Goal: Task Accomplishment & Management: Manage account settings

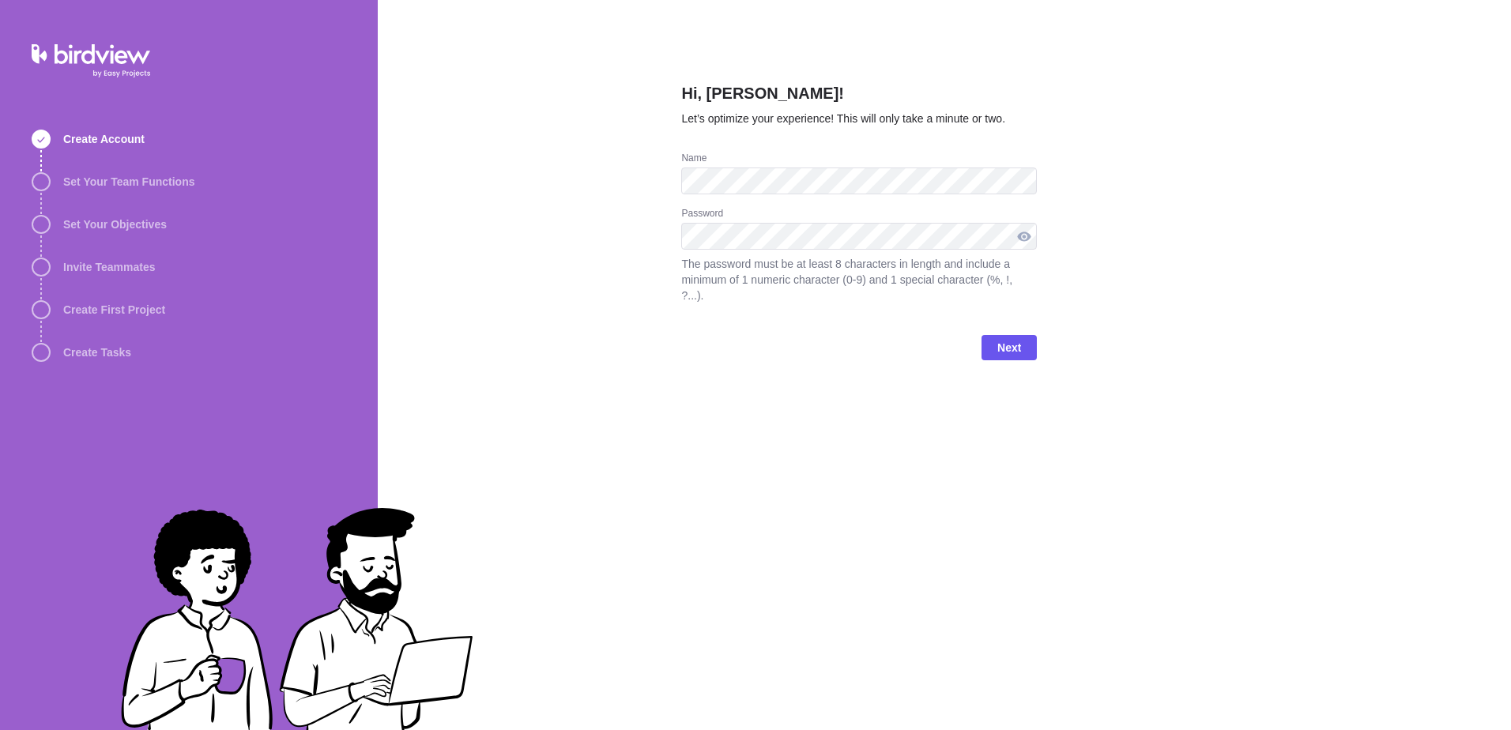
click at [1020, 236] on div at bounding box center [1024, 236] width 25 height 27
click at [526, 238] on div "Hi, Nicole Vieira! Let’s optimize your experience! This will only take a minute…" at bounding box center [945, 365] width 1134 height 730
click at [1031, 233] on div at bounding box center [1024, 236] width 25 height 27
click at [1005, 338] on span "Next" at bounding box center [1010, 347] width 24 height 19
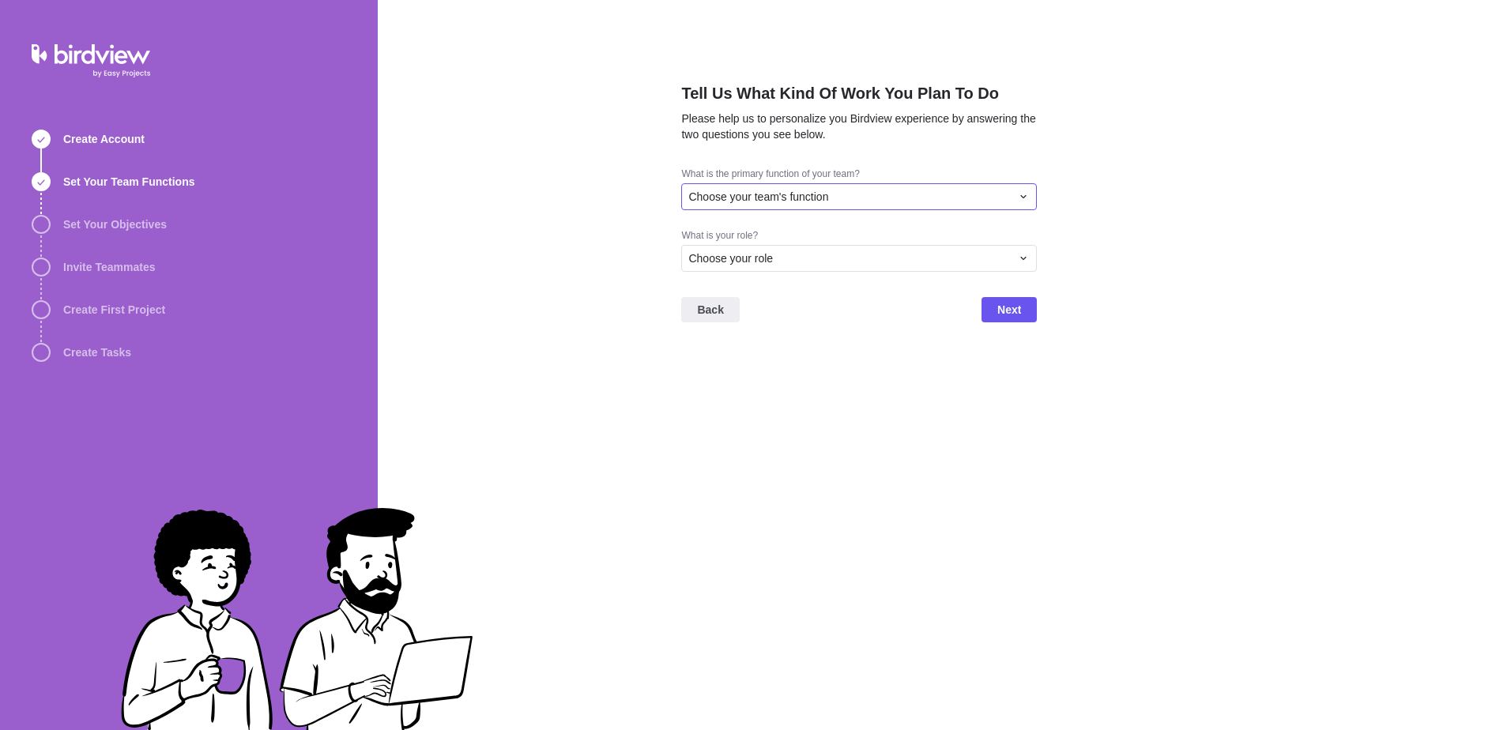
click at [879, 209] on div "Choose your team's function" at bounding box center [859, 196] width 356 height 27
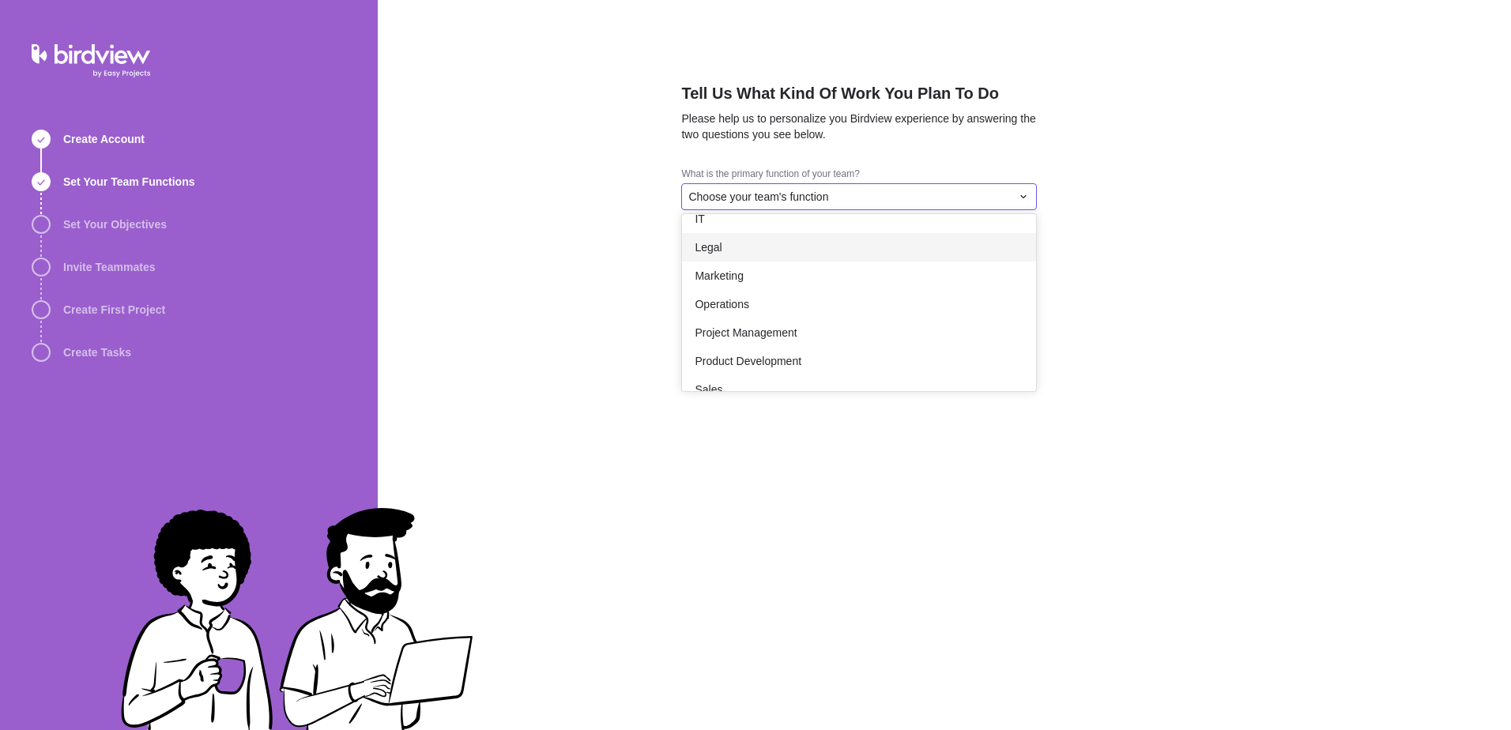
scroll to position [158, 0]
click at [728, 306] on span "Marketing" at bounding box center [719, 304] width 48 height 16
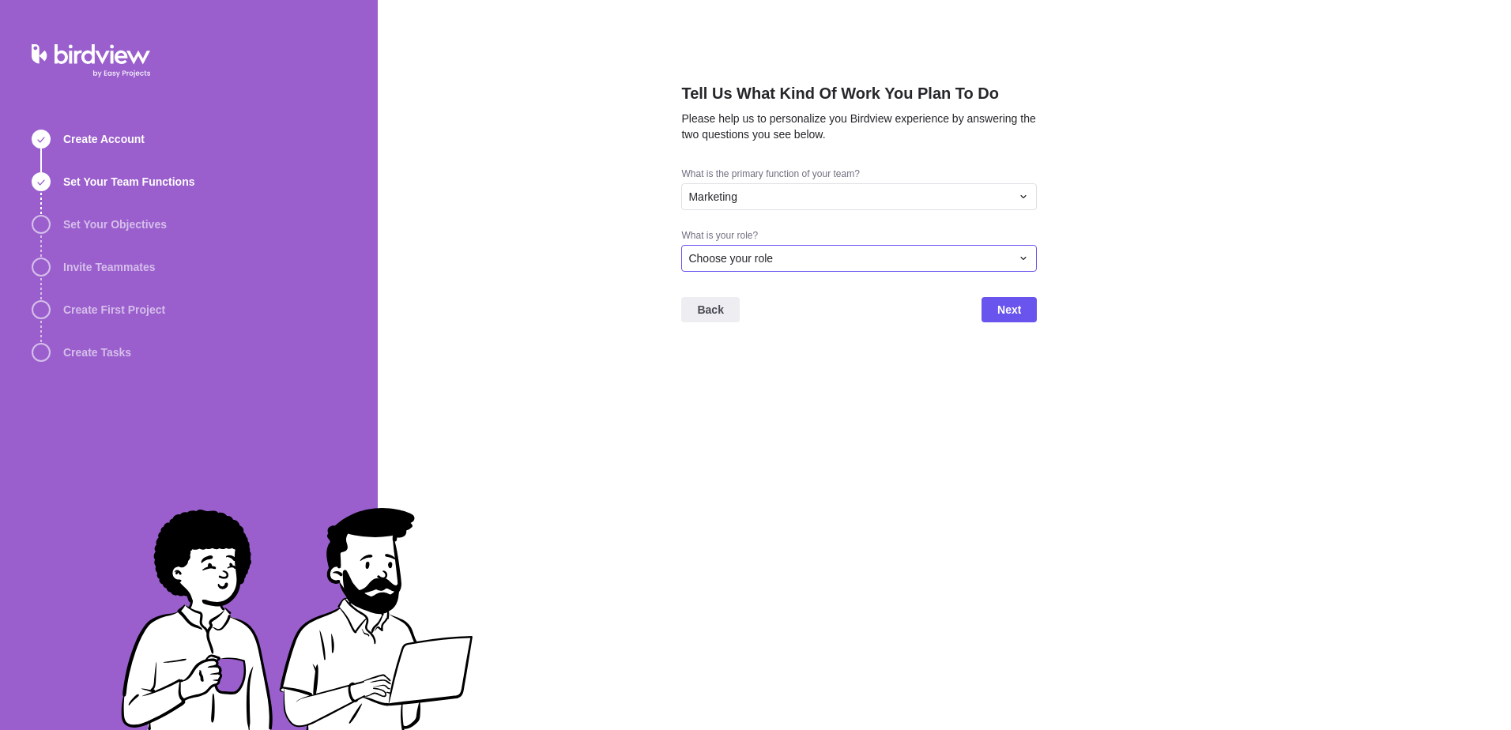
click at [733, 256] on span "Choose your role" at bounding box center [730, 259] width 85 height 16
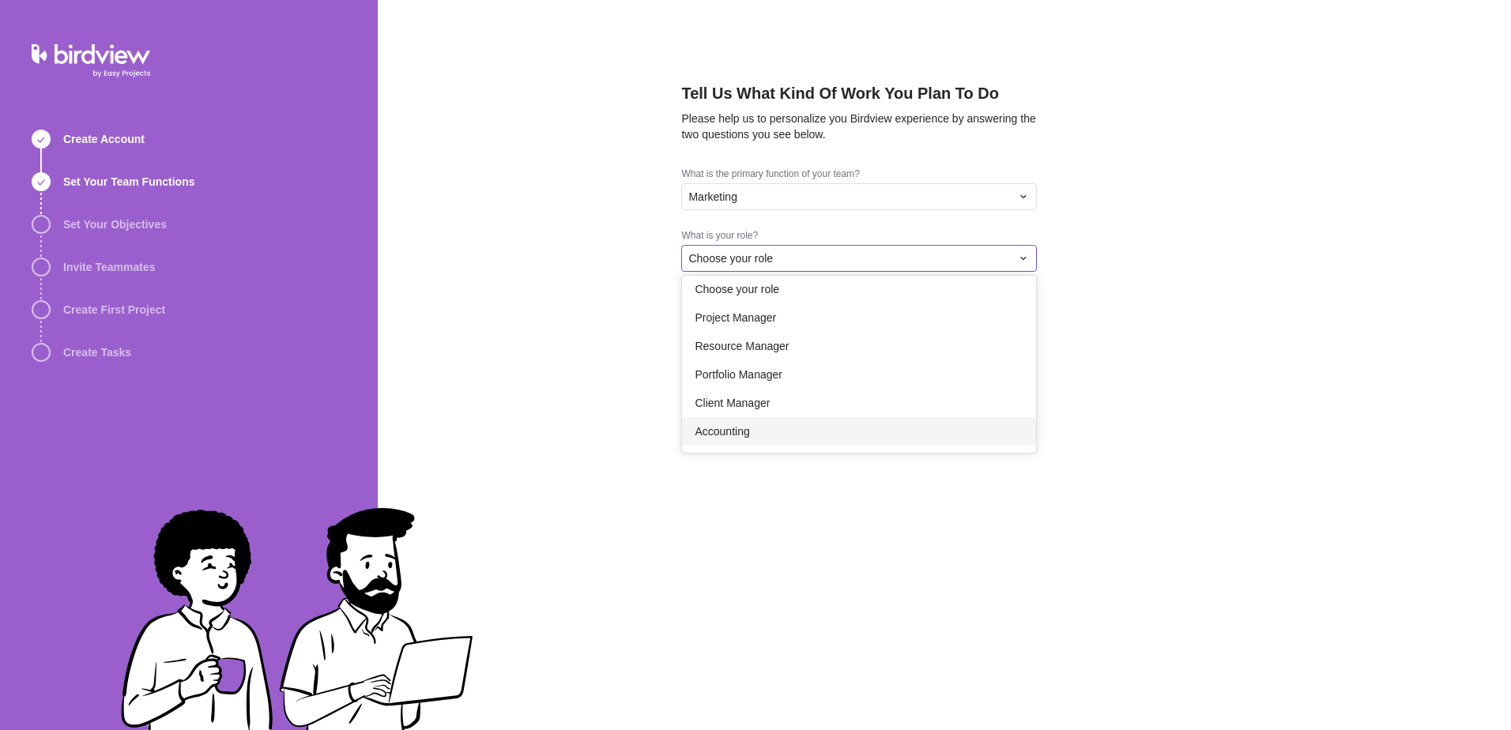
scroll to position [0, 0]
click at [805, 331] on div "Project Manager" at bounding box center [859, 325] width 354 height 28
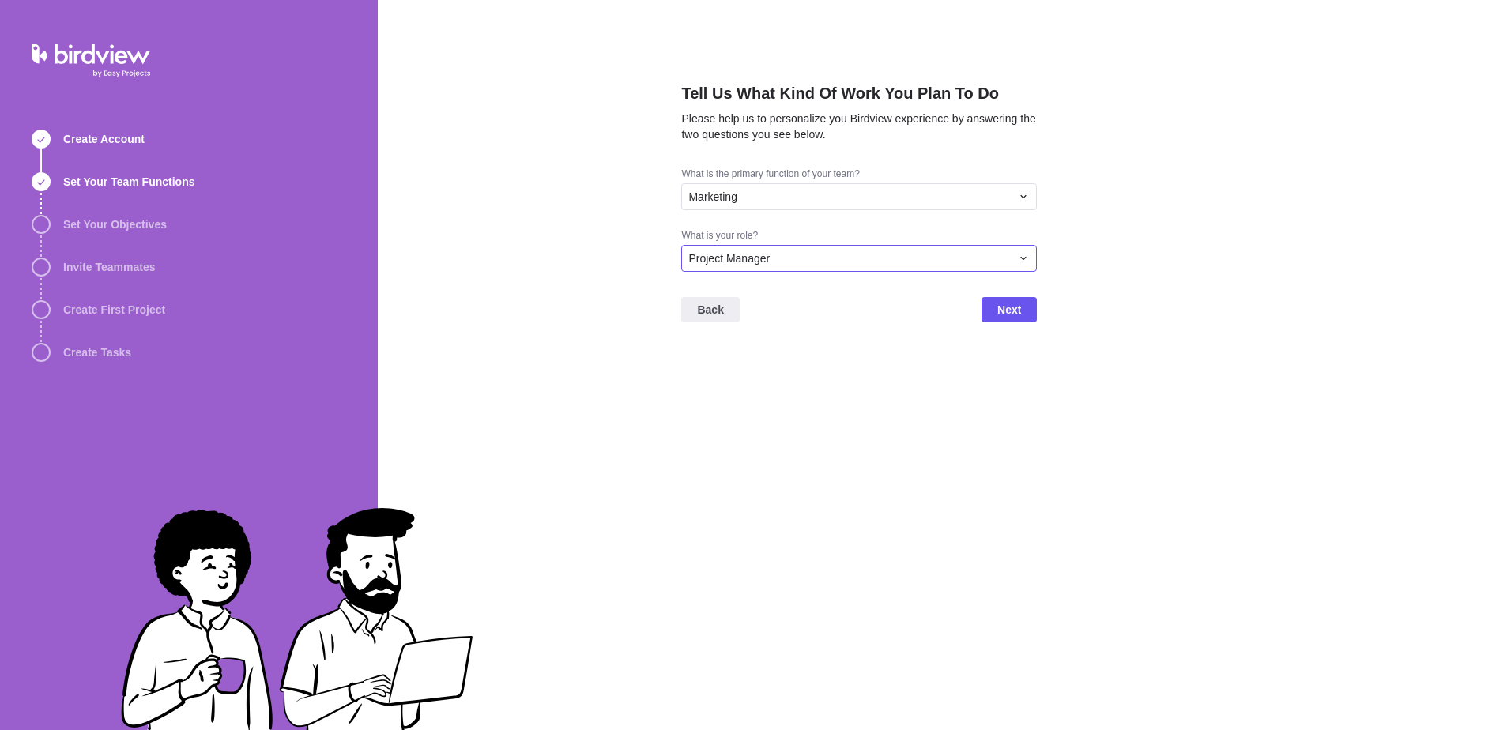
click at [764, 268] on div "Project Manager" at bounding box center [859, 258] width 356 height 27
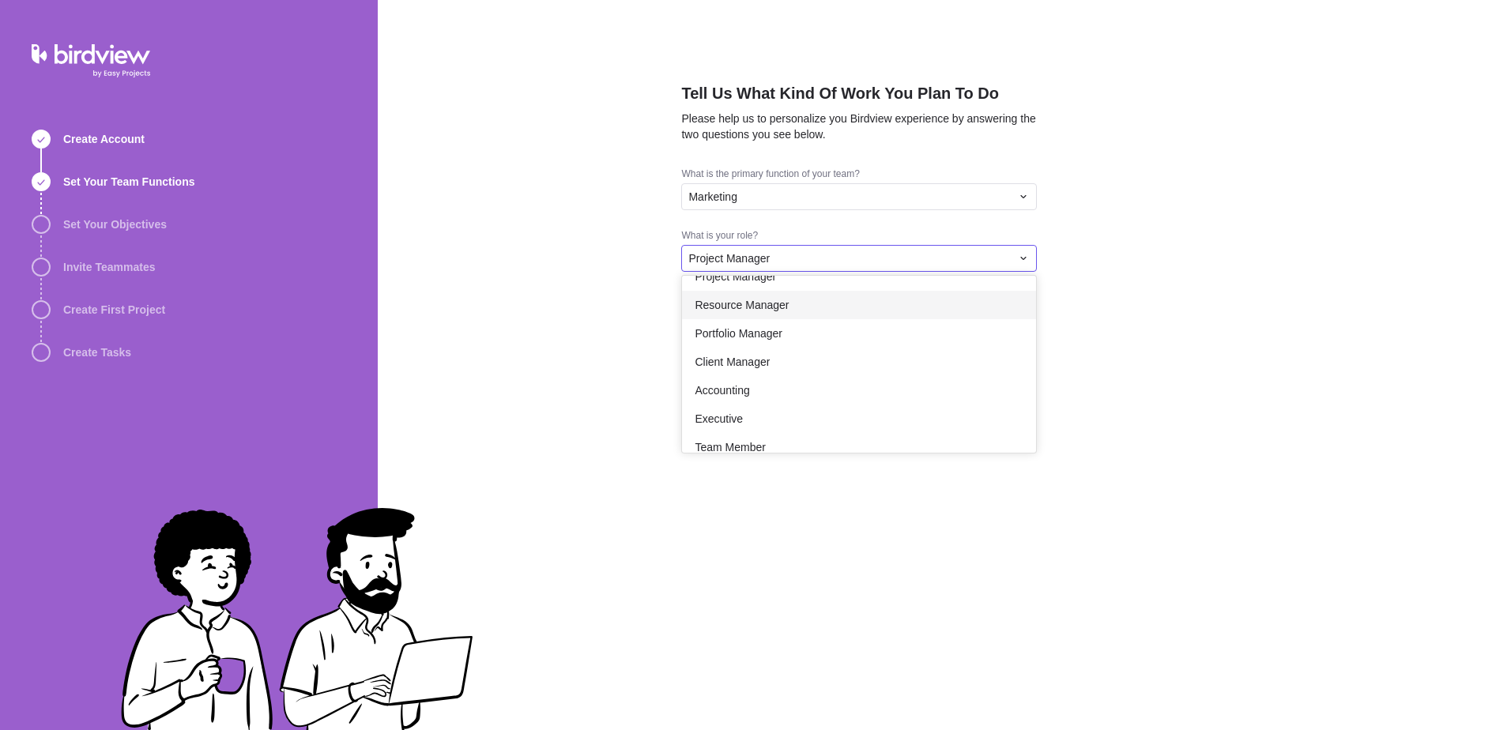
scroll to position [92, 0]
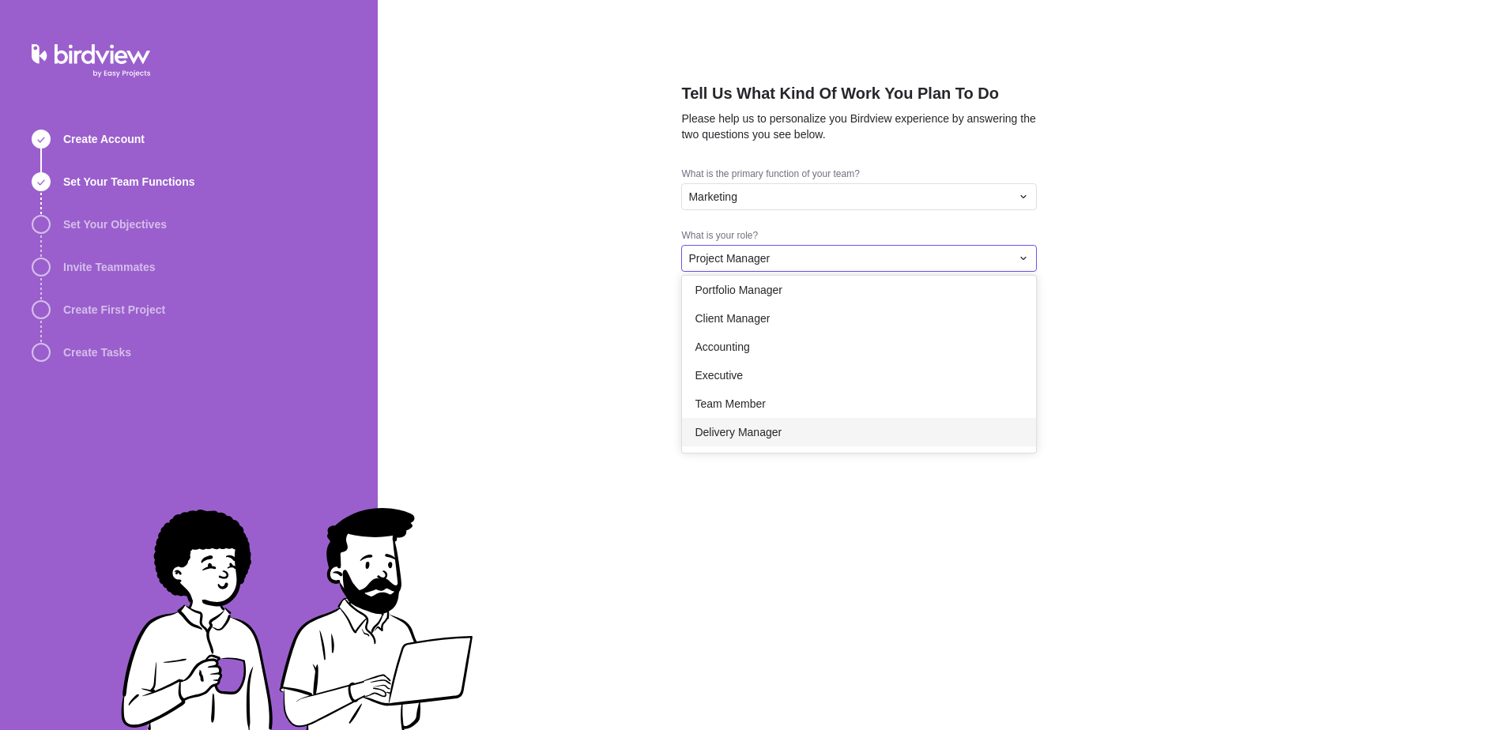
click at [840, 504] on div "Tell Us What Kind Of Work You Plan To Do Please help us to personalize you Bird…" at bounding box center [945, 365] width 1134 height 730
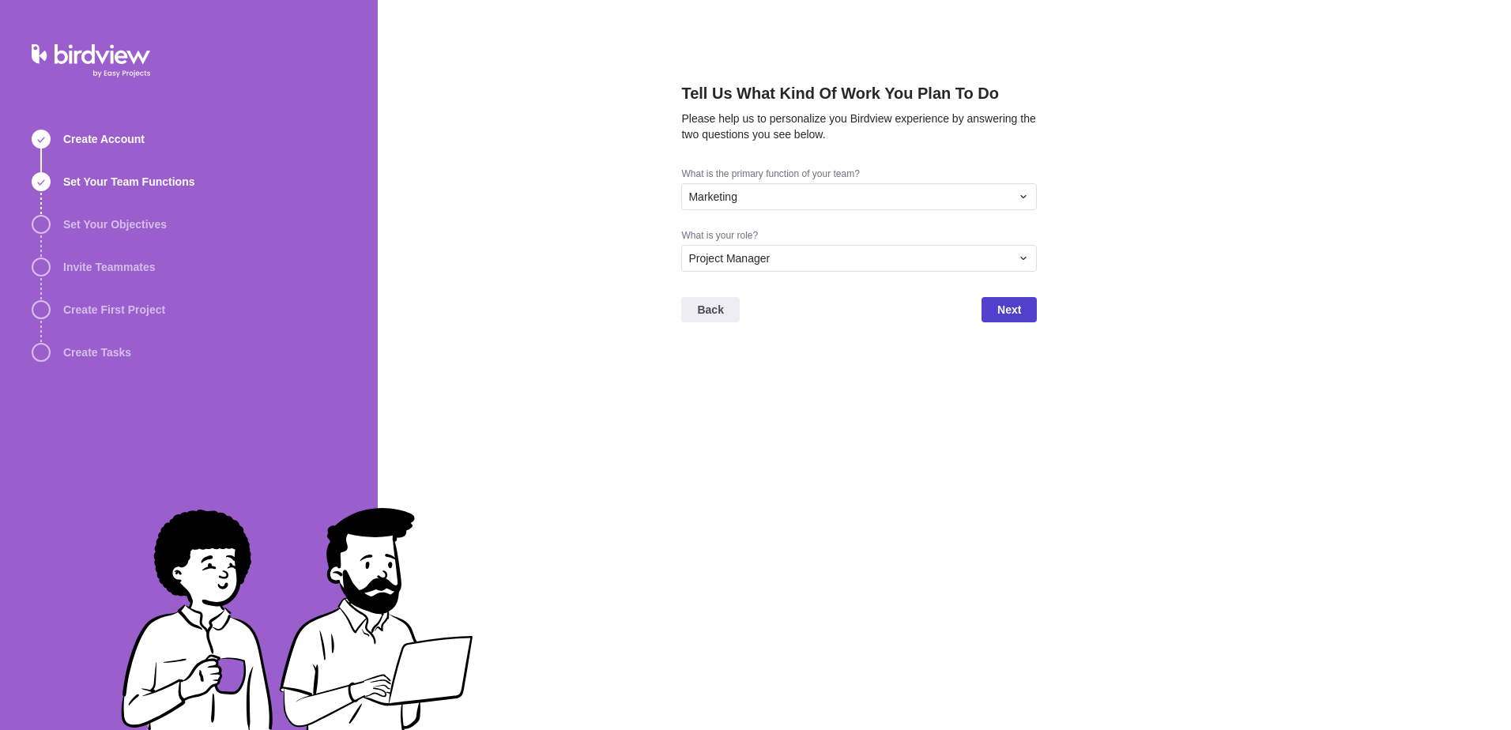
click at [994, 307] on span "Next" at bounding box center [1009, 309] width 55 height 25
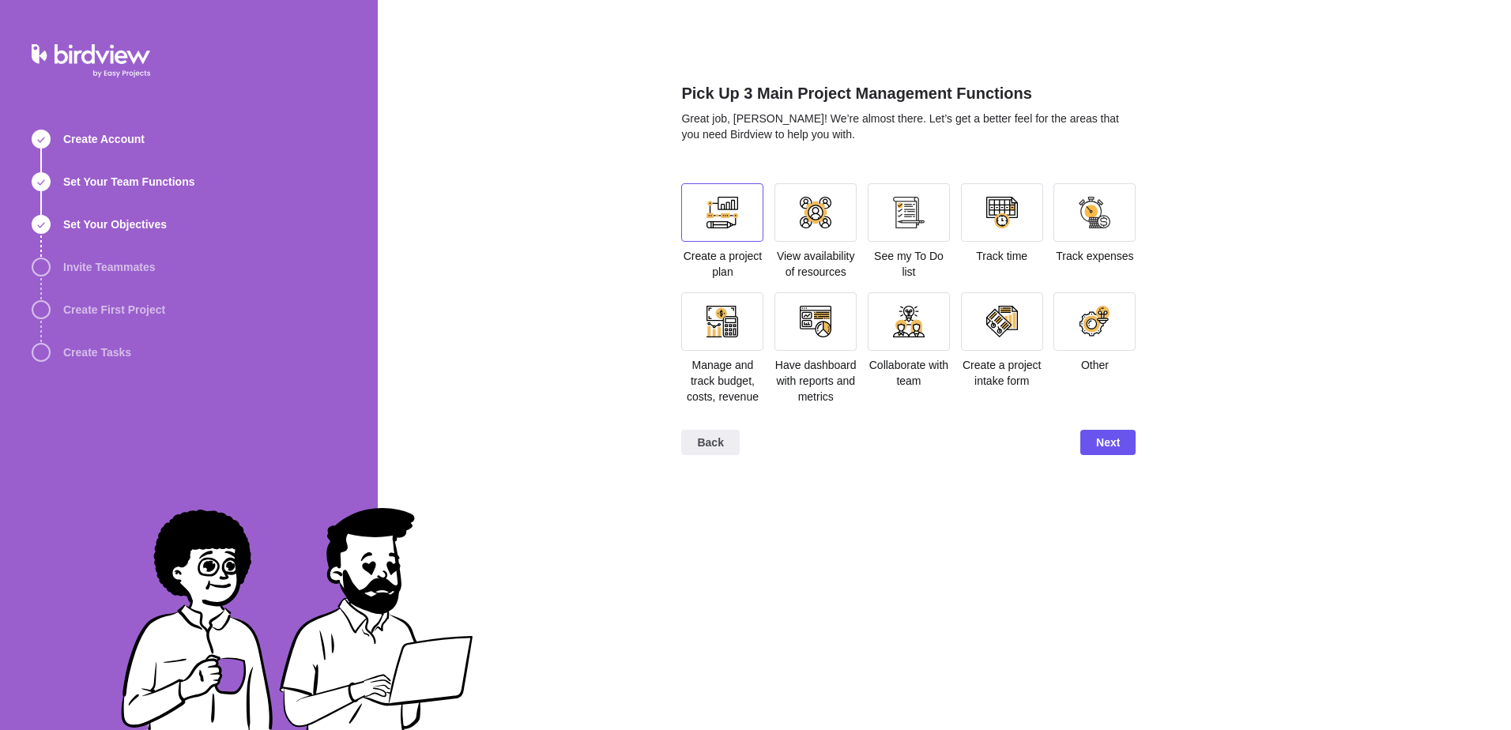
click at [731, 218] on div at bounding box center [723, 213] width 32 height 32
click at [922, 225] on div at bounding box center [909, 213] width 32 height 32
click at [919, 321] on div at bounding box center [909, 322] width 32 height 32
click at [824, 321] on div at bounding box center [816, 322] width 32 height 32
click at [1107, 438] on span "Next" at bounding box center [1108, 442] width 24 height 19
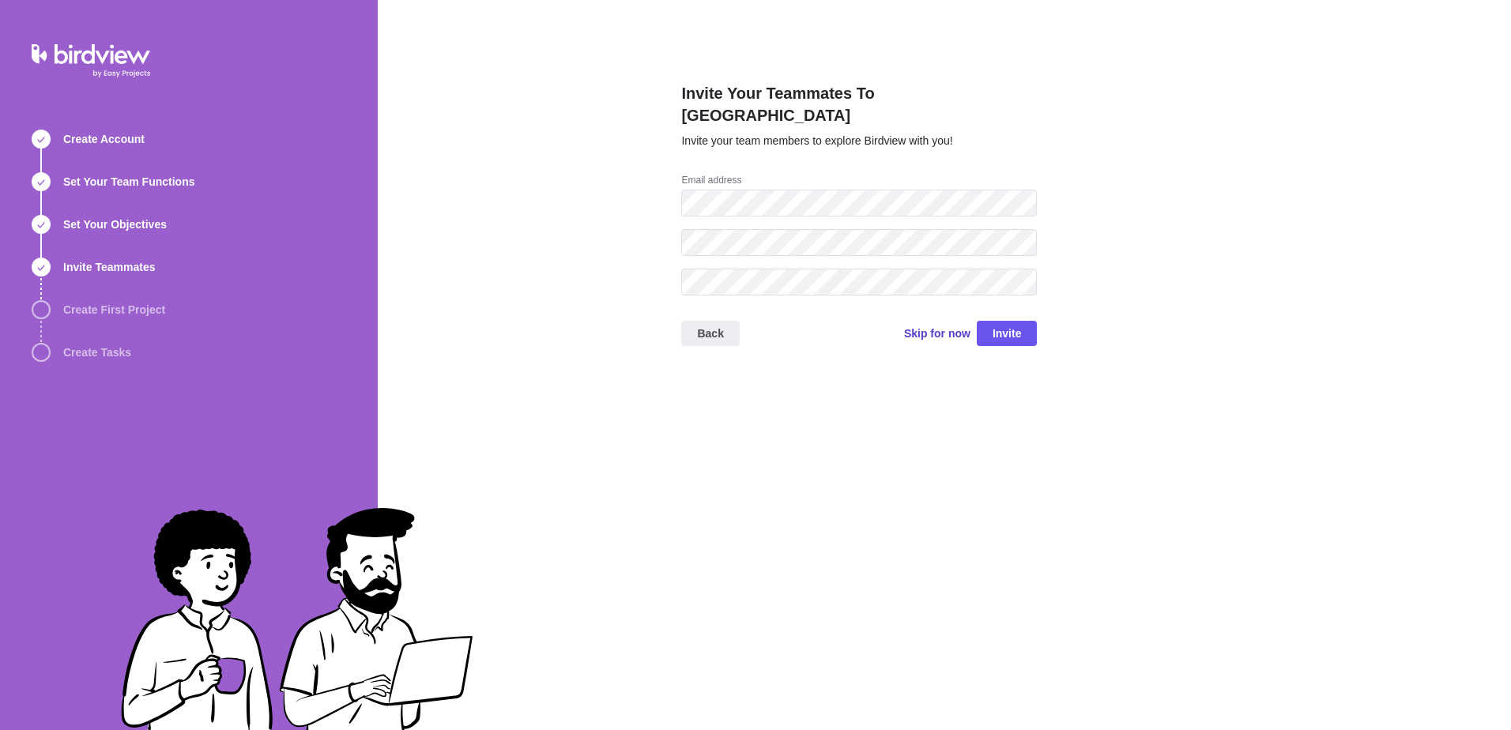
click at [931, 326] on span "Skip for now" at bounding box center [937, 334] width 66 height 16
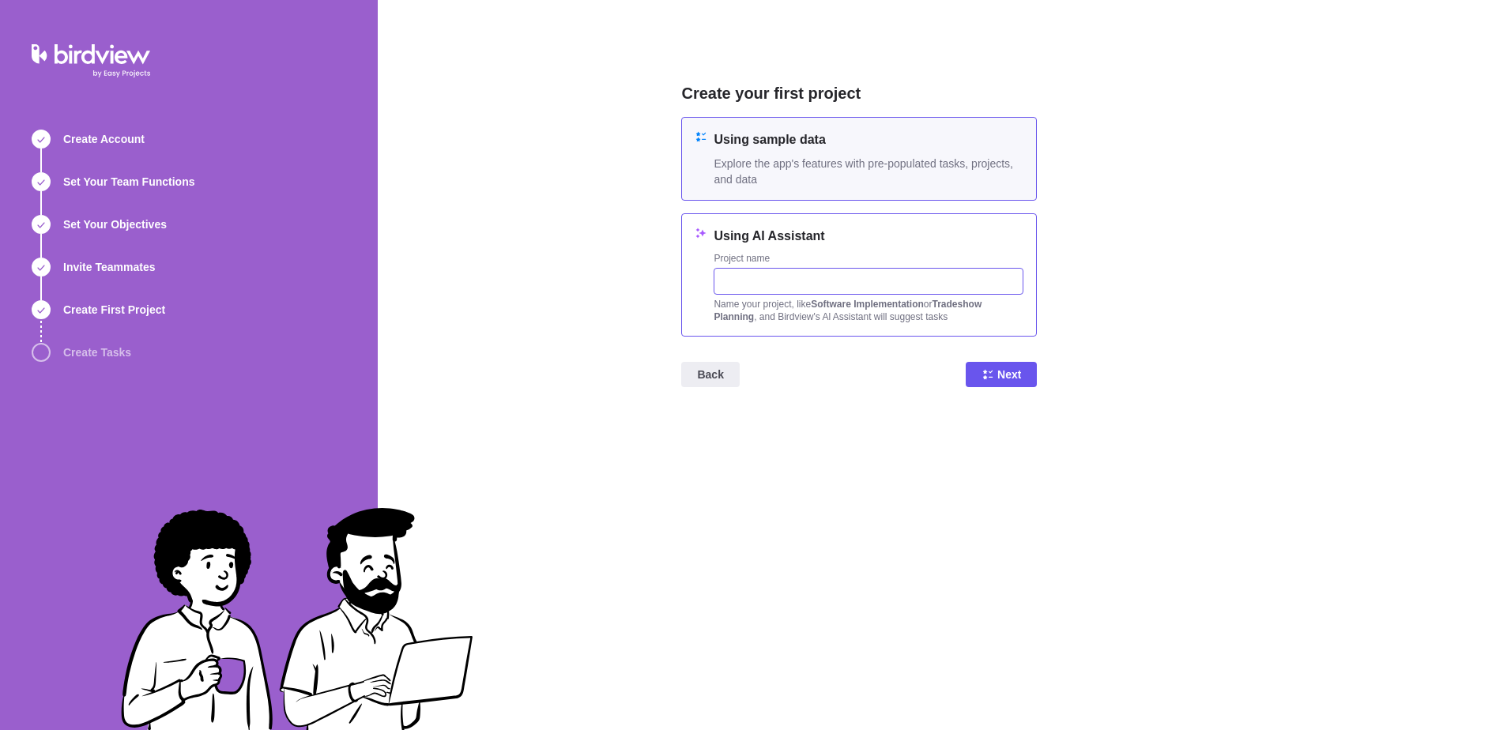
click at [902, 285] on input "text" at bounding box center [869, 281] width 310 height 27
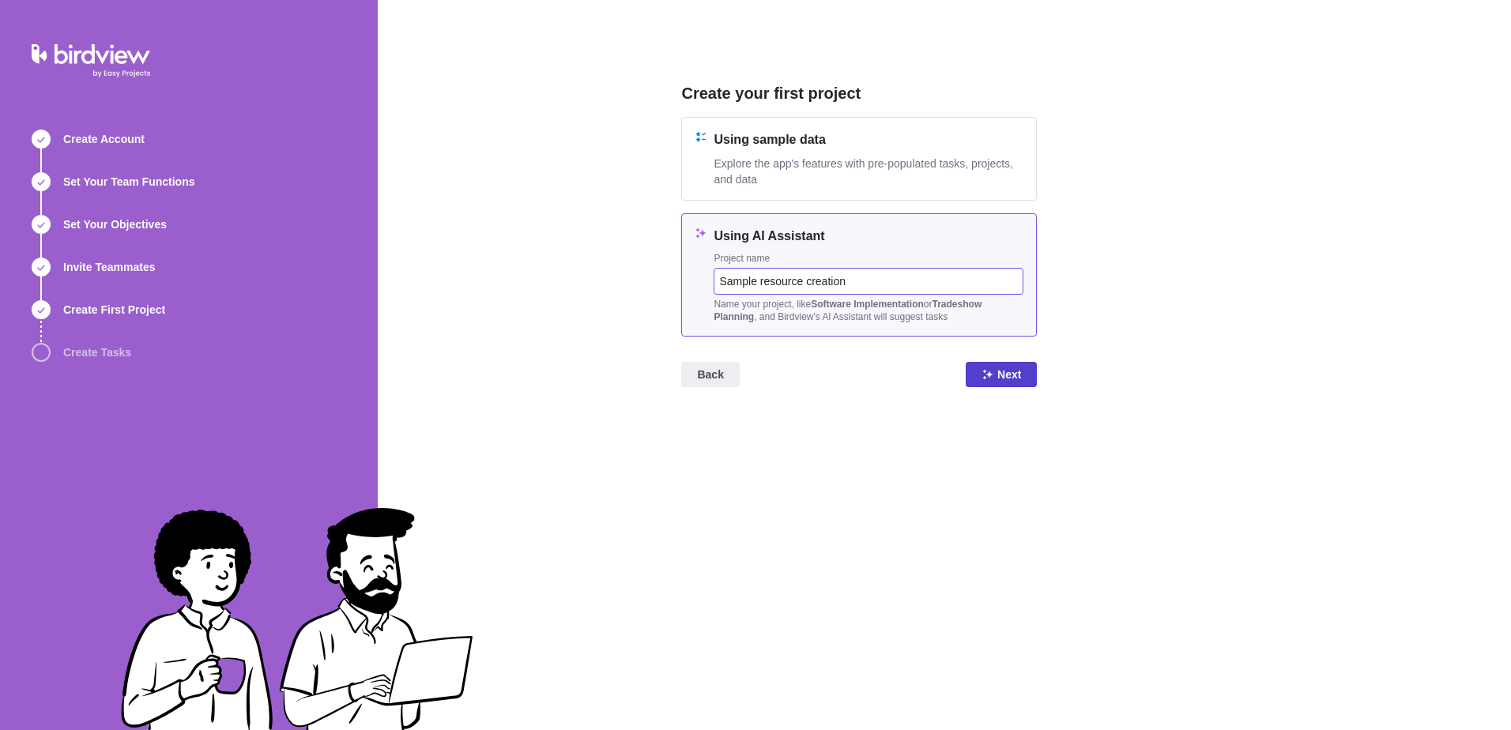
type input "Sample resource creation"
click at [988, 369] on icon at bounding box center [988, 374] width 13 height 13
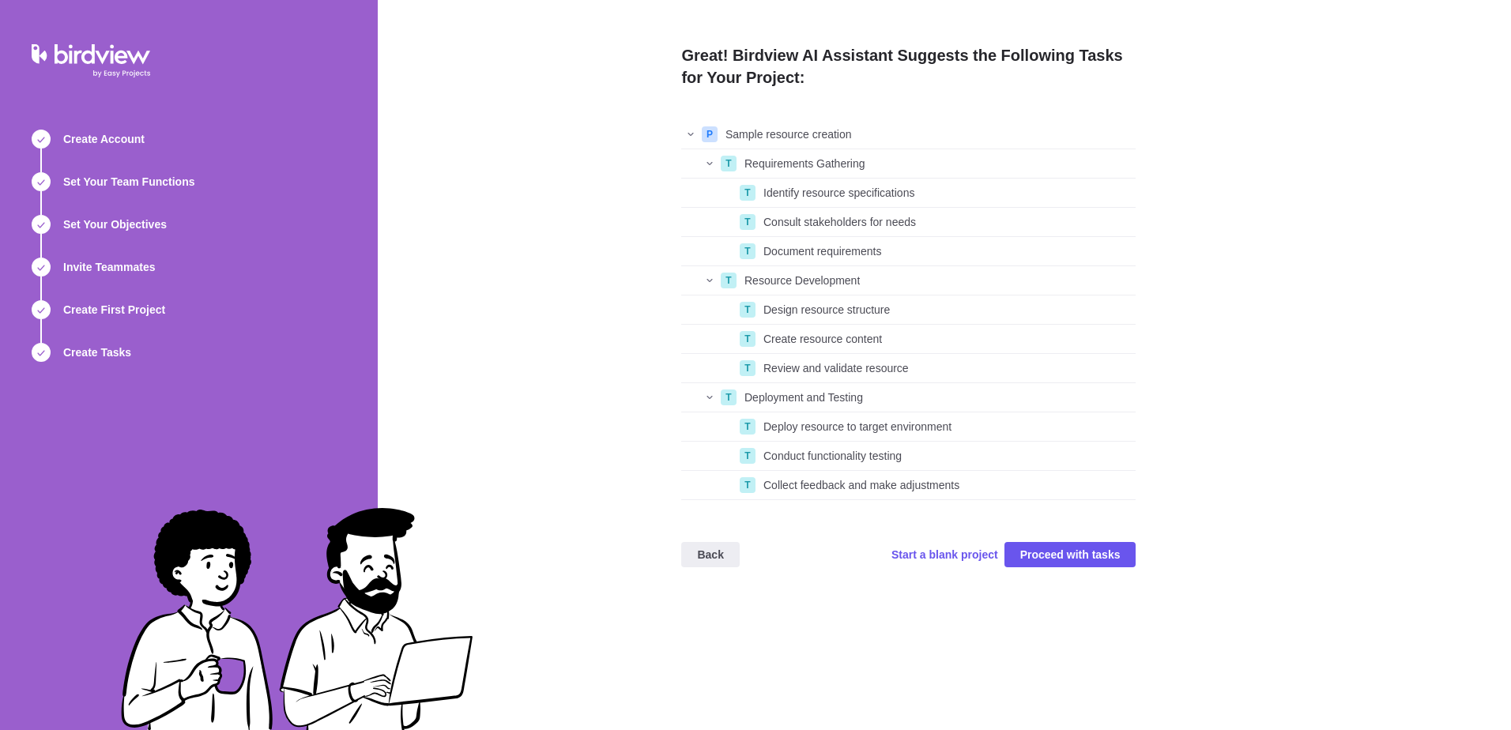
scroll to position [368, 443]
click at [1074, 556] on span "Proceed with tasks" at bounding box center [1070, 554] width 100 height 19
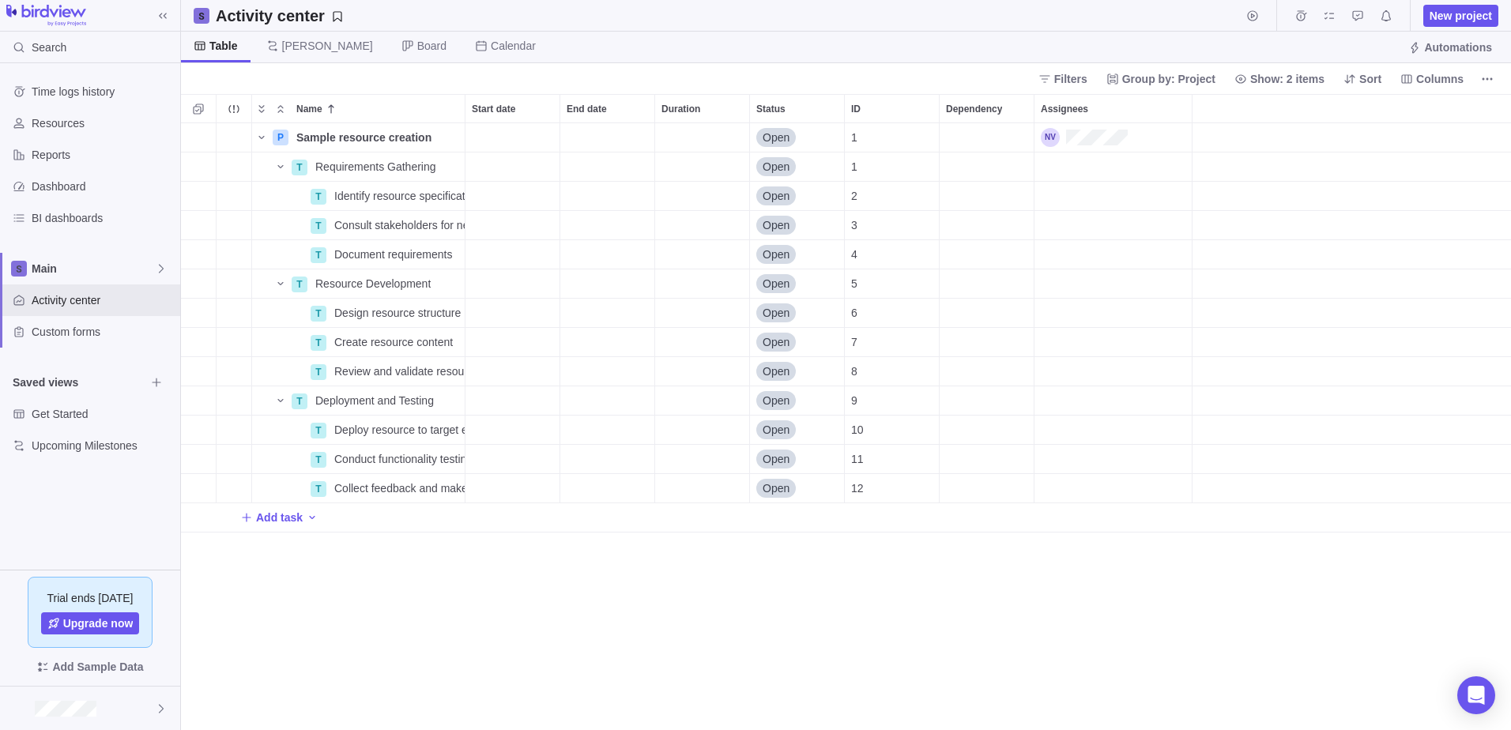
scroll to position [595, 1318]
click at [164, 265] on icon at bounding box center [161, 268] width 13 height 13
click at [167, 270] on icon at bounding box center [161, 268] width 13 height 13
click at [123, 130] on span "Resources" at bounding box center [103, 123] width 142 height 16
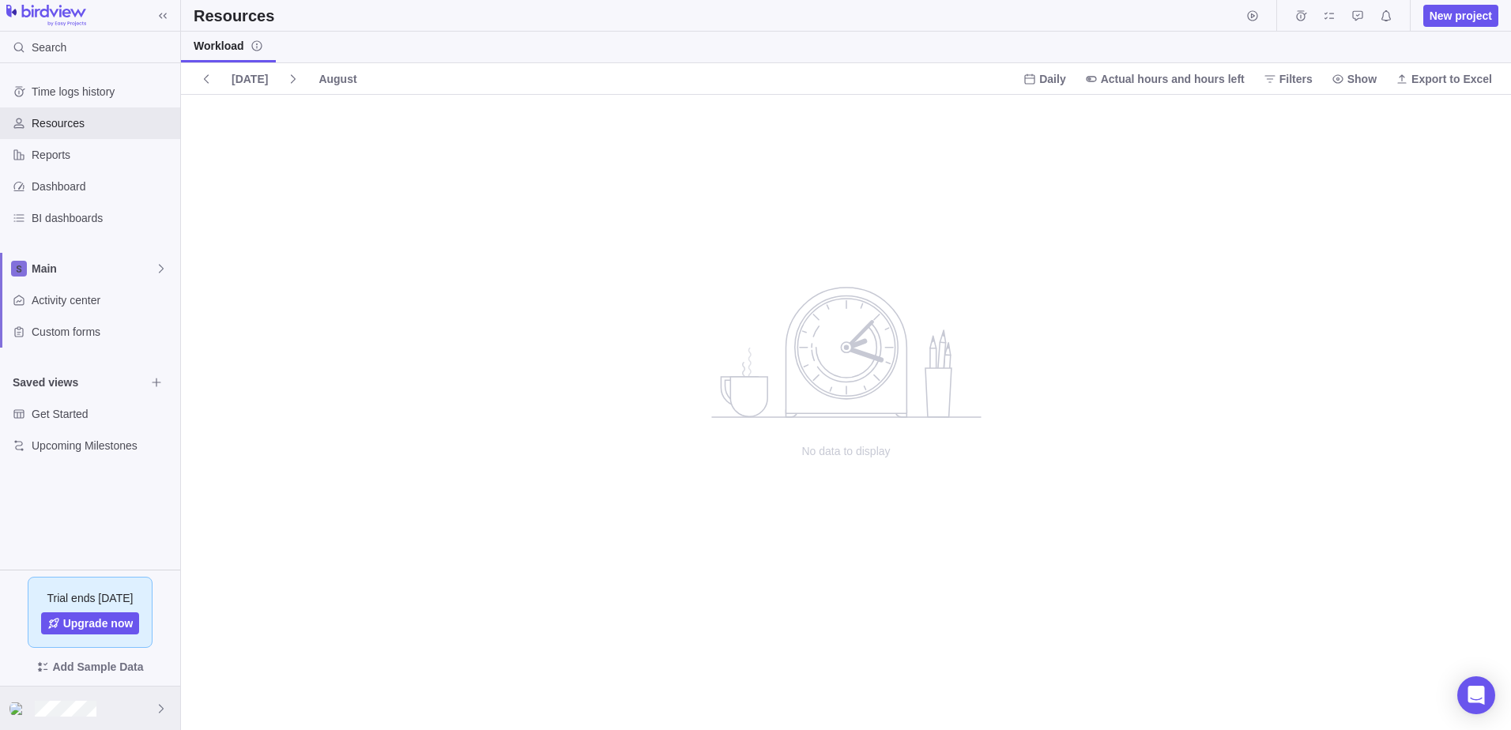
click at [163, 714] on icon at bounding box center [161, 709] width 13 height 13
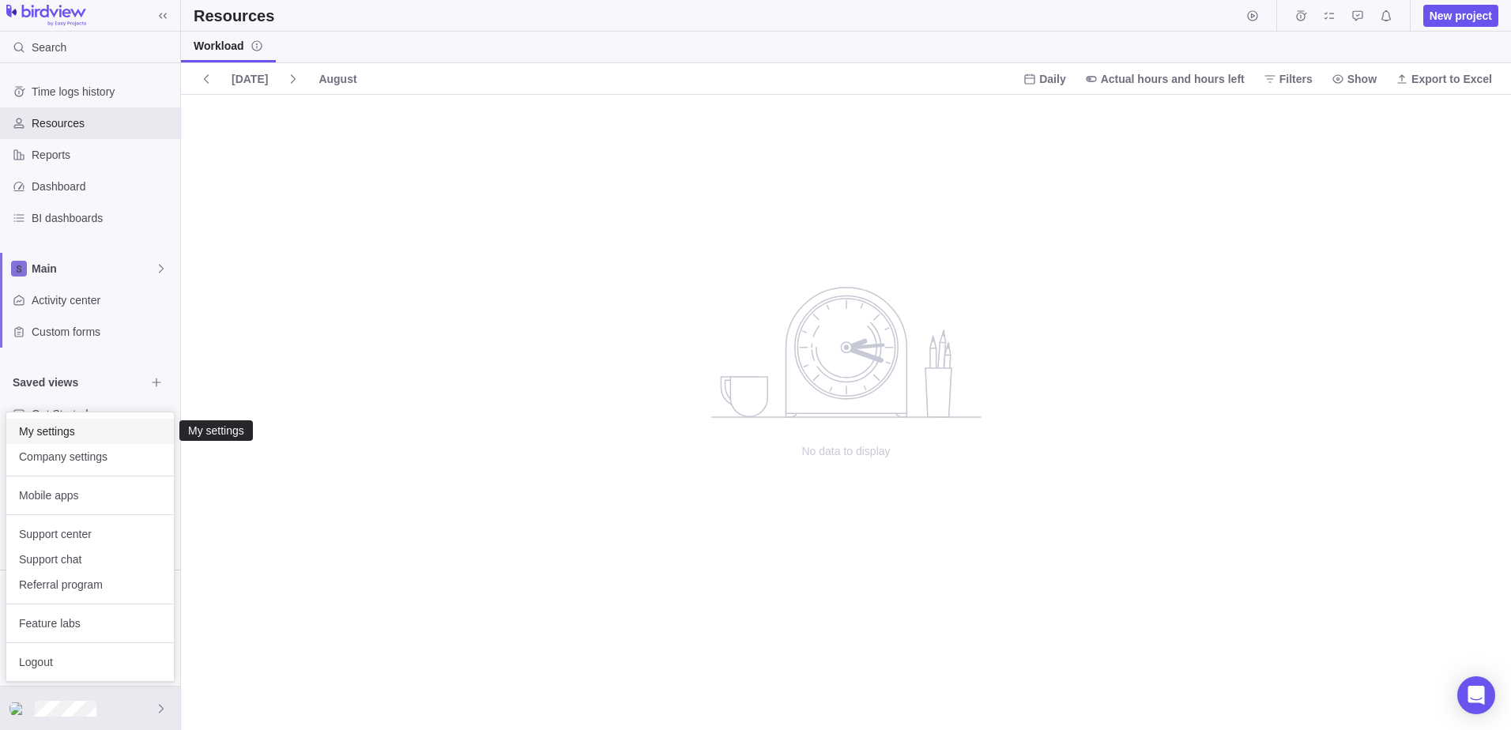
click at [85, 435] on span "My settings" at bounding box center [90, 432] width 142 height 16
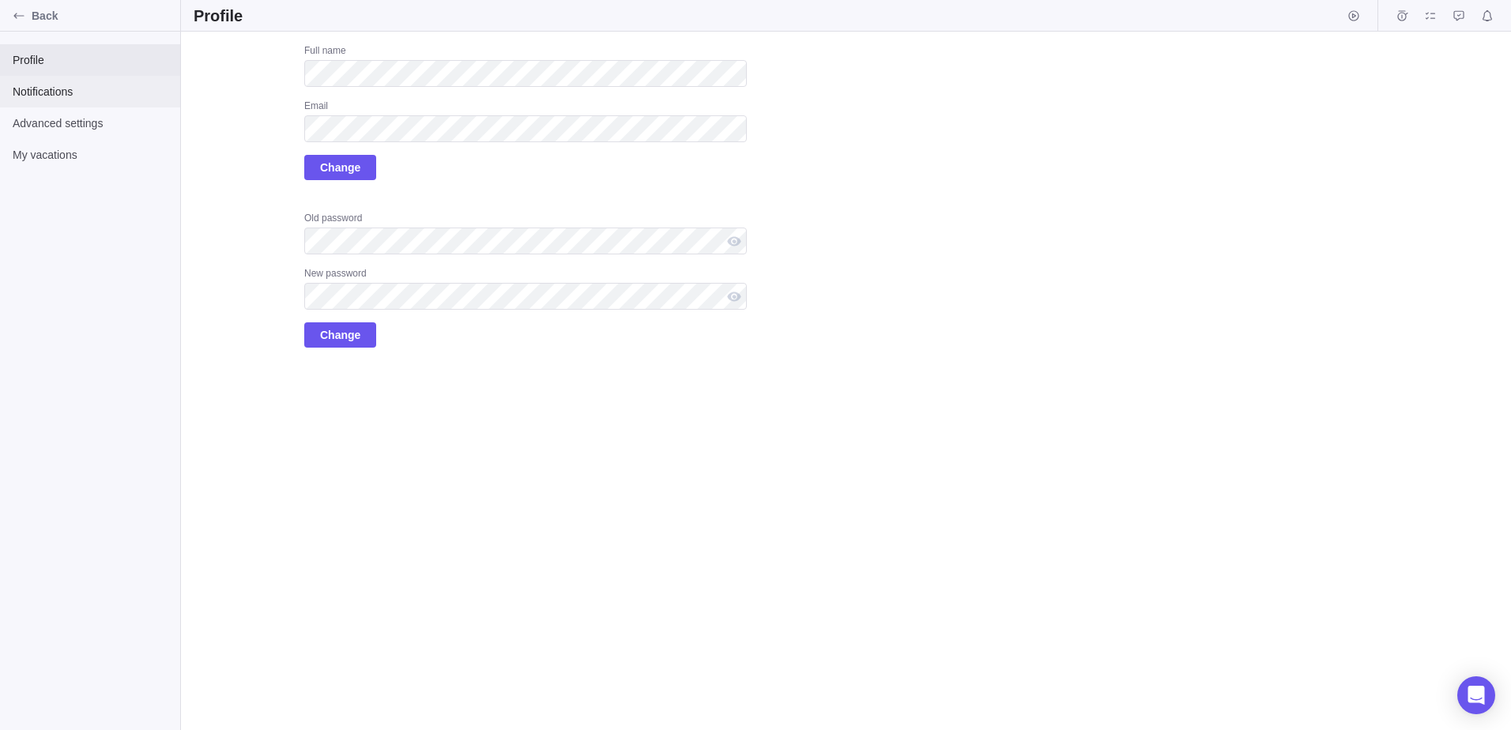
click at [41, 76] on div "Notifications" at bounding box center [90, 92] width 180 height 32
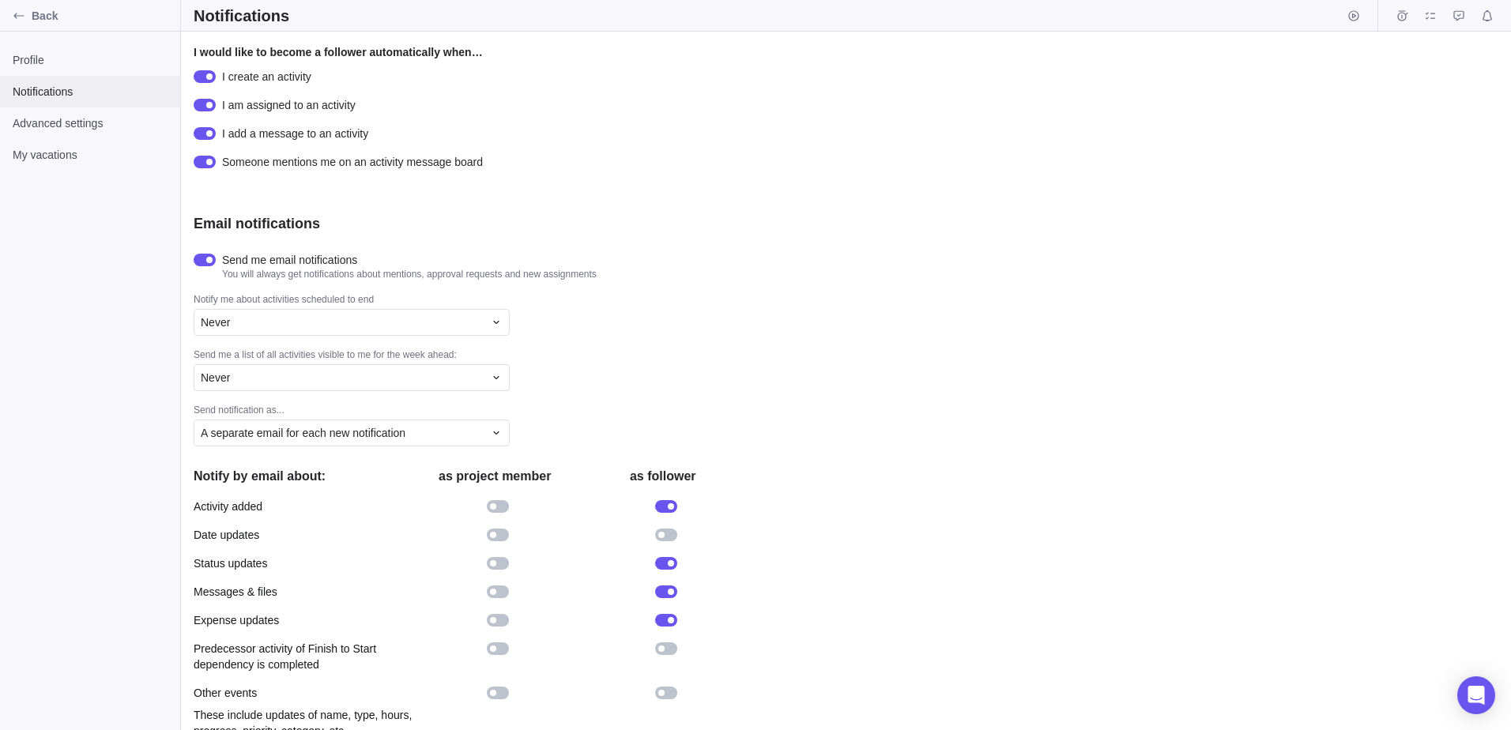
scroll to position [60, 0]
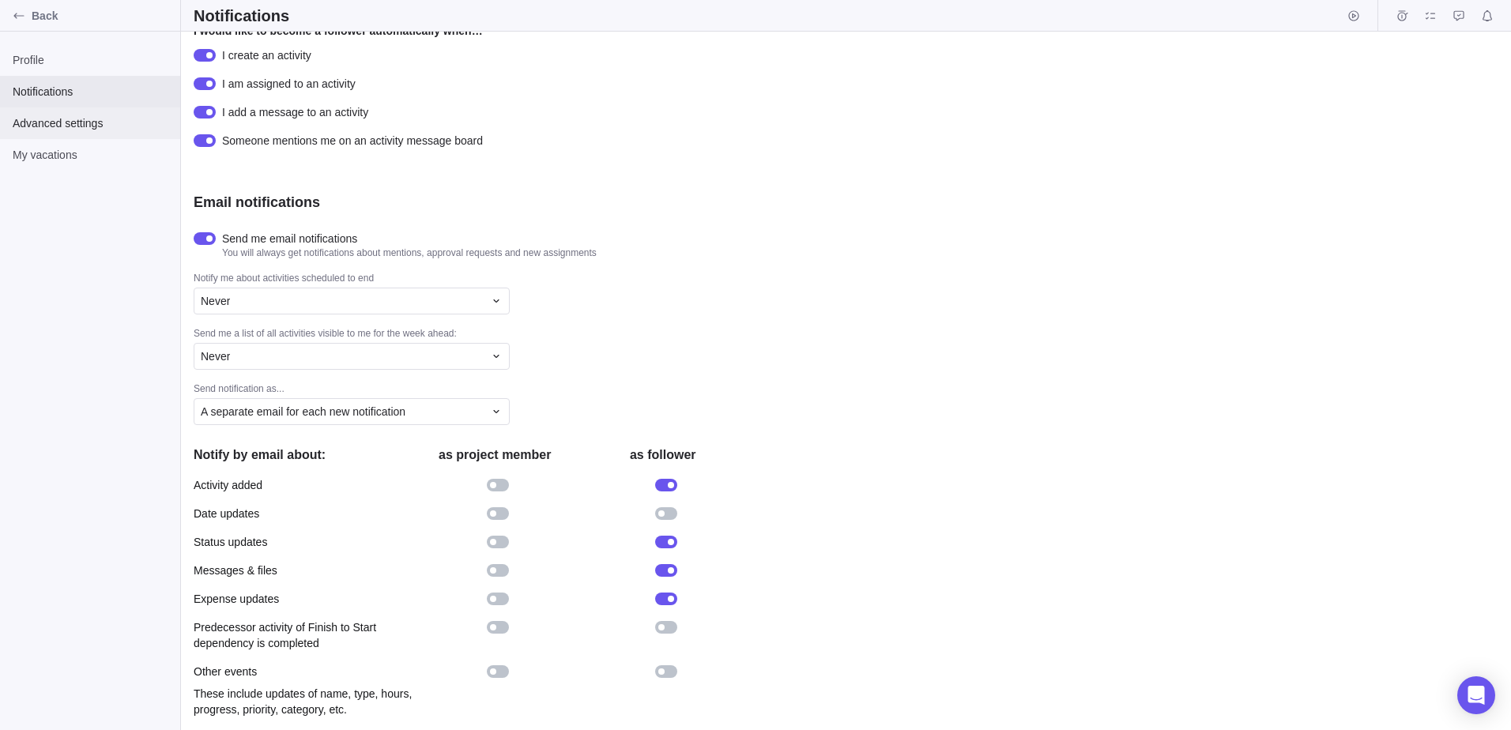
click at [72, 127] on span "Advanced settings" at bounding box center [90, 123] width 155 height 16
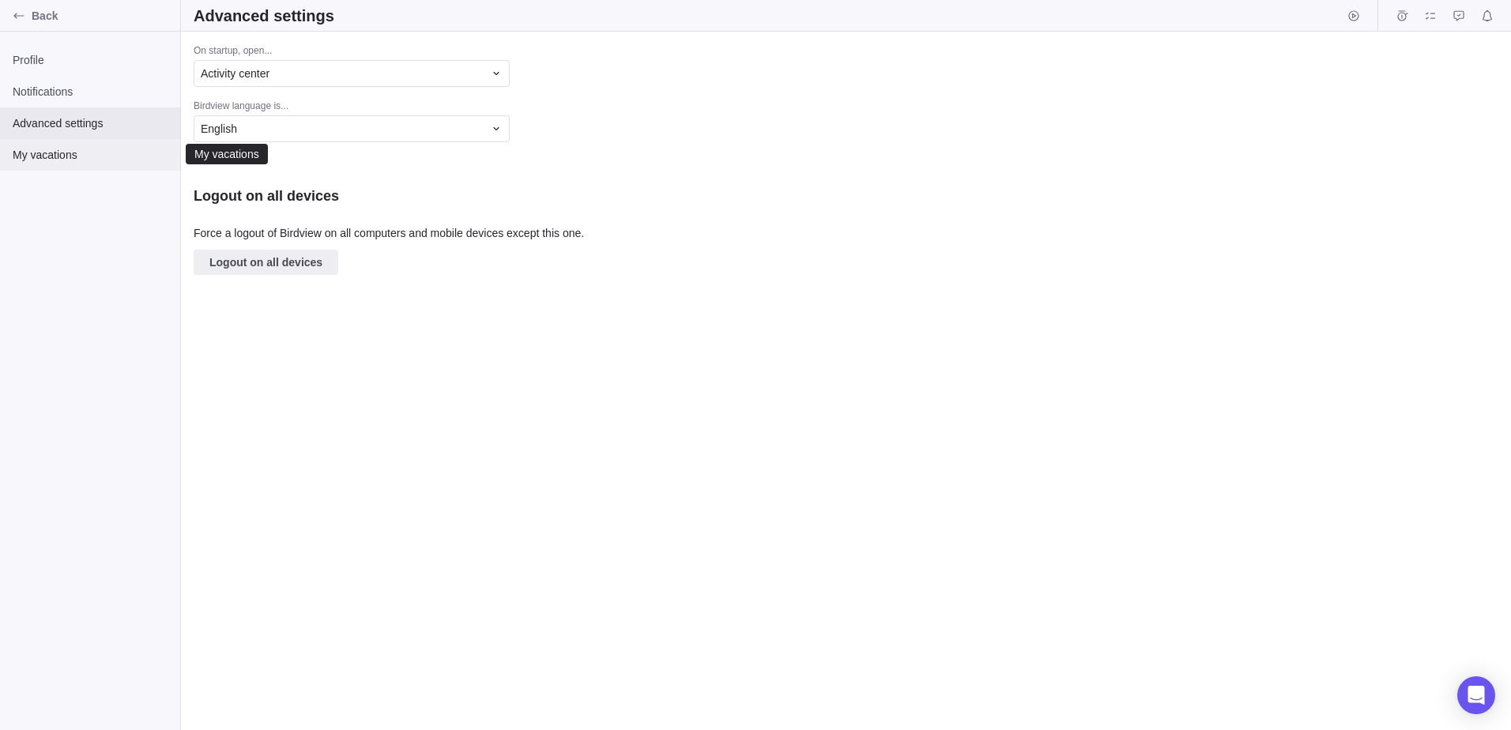
click at [80, 158] on span "My vacations" at bounding box center [90, 155] width 155 height 16
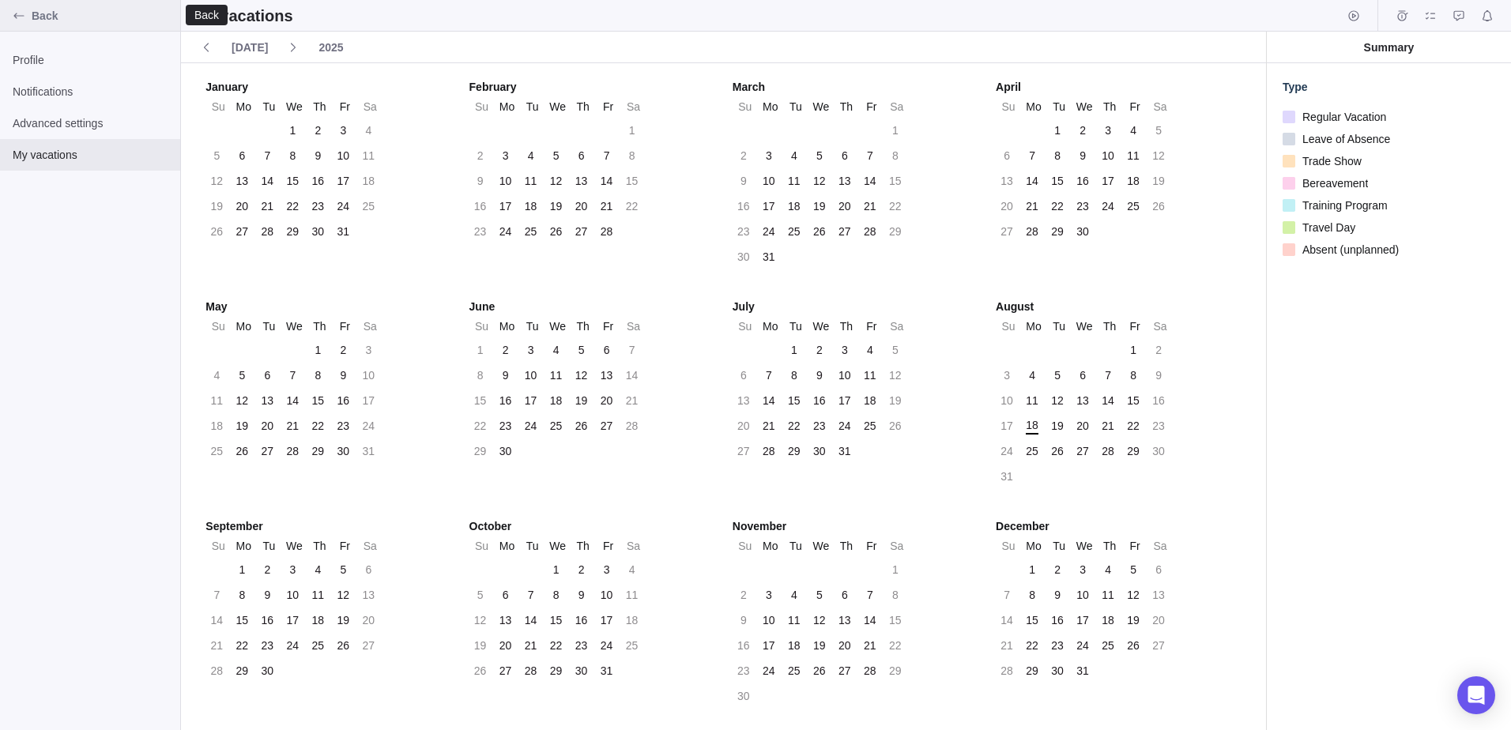
click at [25, 8] on div "Back" at bounding box center [18, 15] width 25 height 25
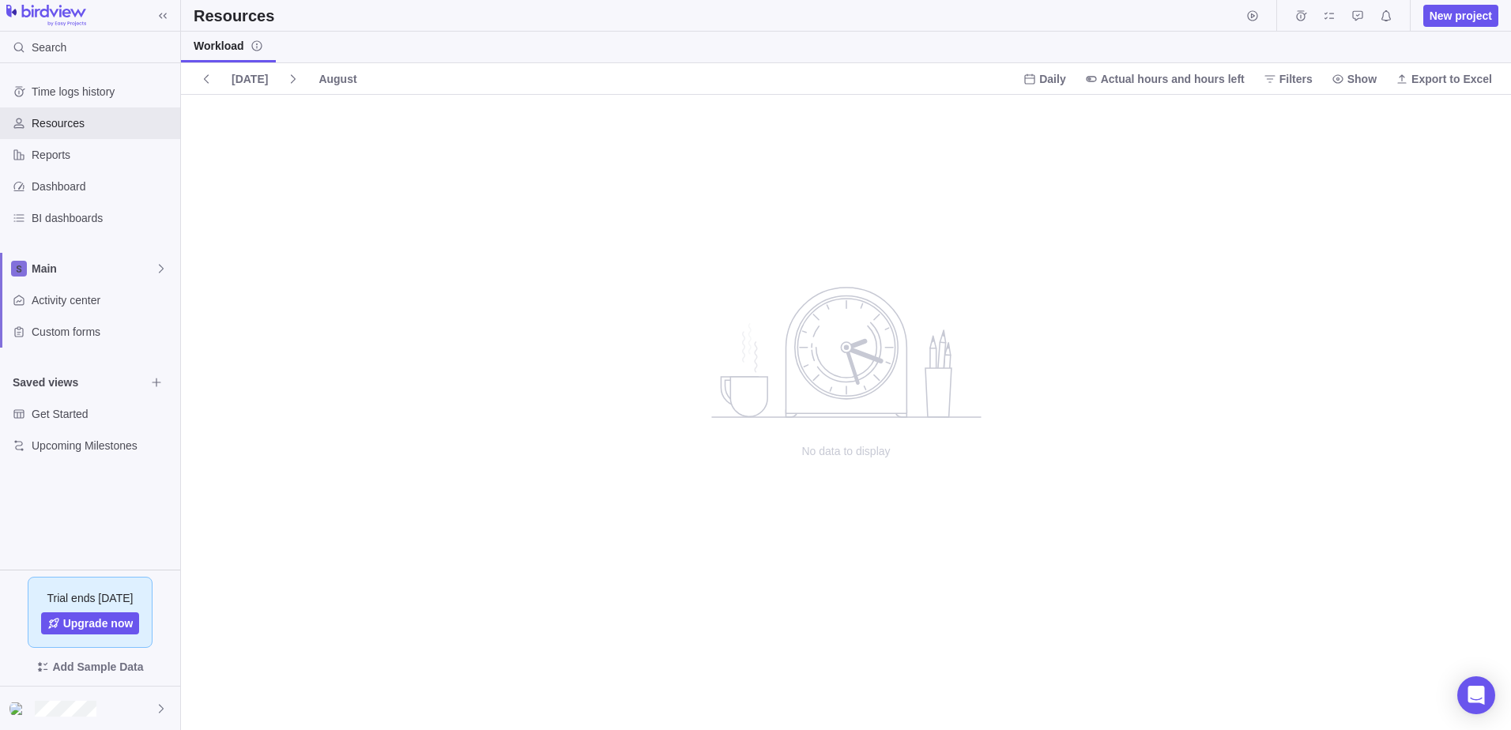
click at [92, 601] on span "Trial ends [DATE]" at bounding box center [90, 598] width 86 height 16
click at [159, 711] on icon at bounding box center [161, 709] width 13 height 13
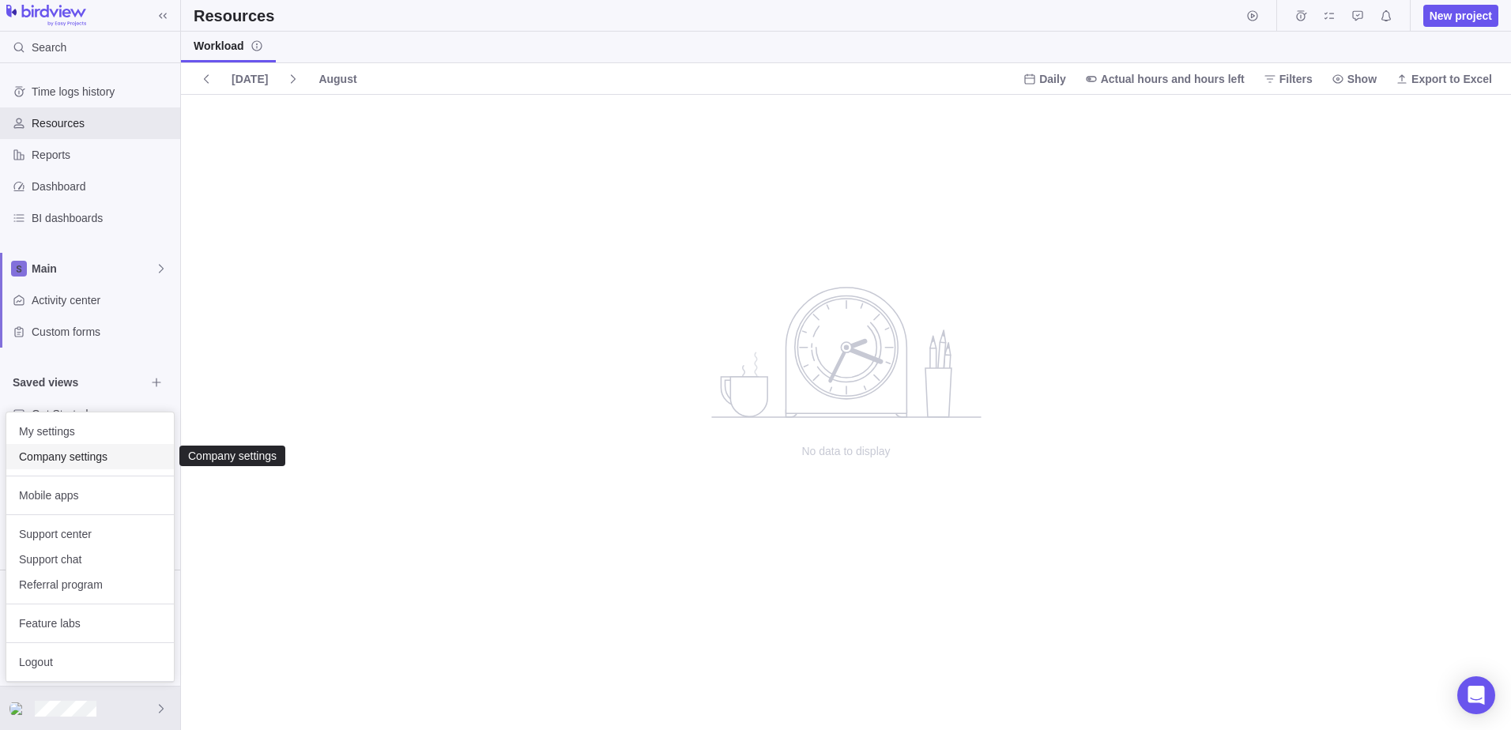
click at [120, 451] on span "Company settings" at bounding box center [90, 457] width 142 height 16
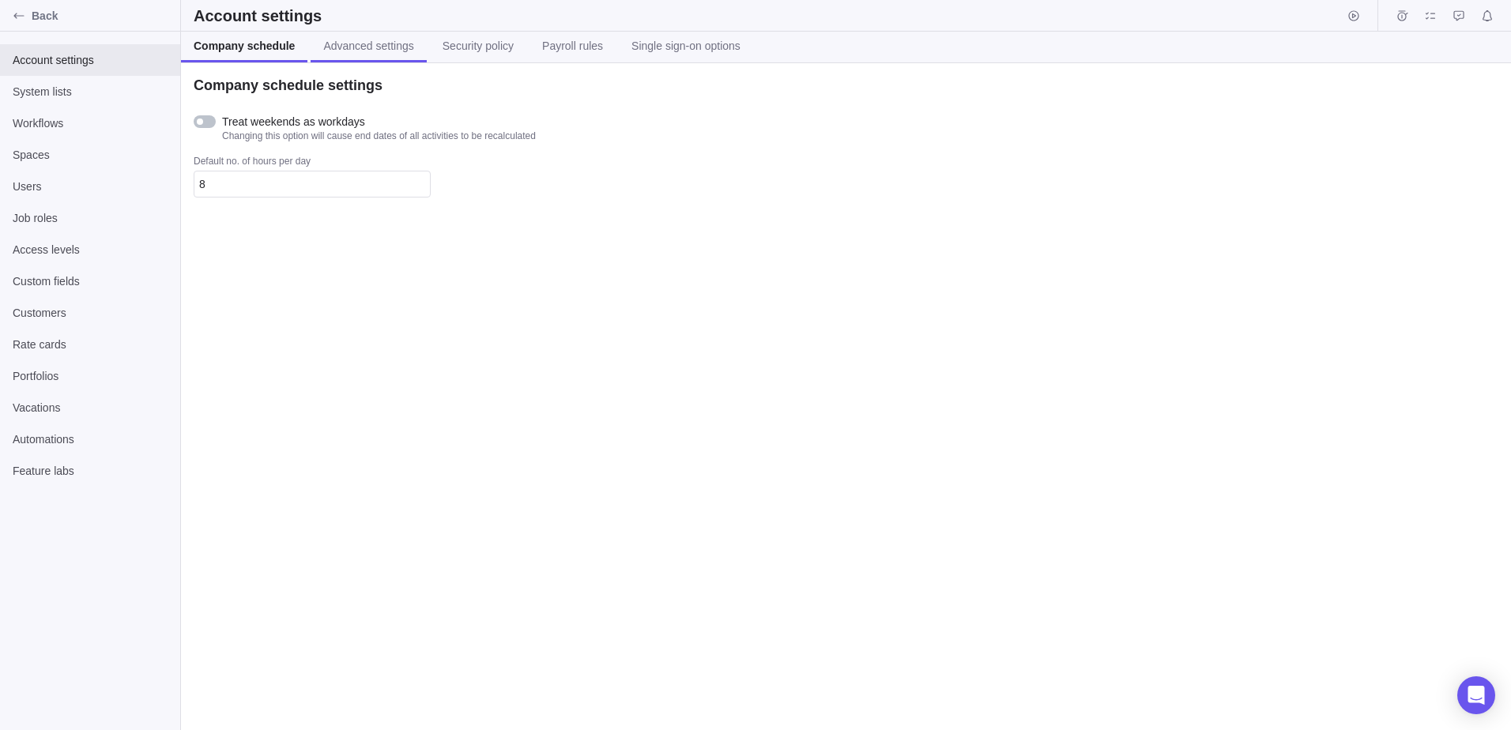
click at [344, 50] on span "Advanced settings" at bounding box center [368, 46] width 90 height 16
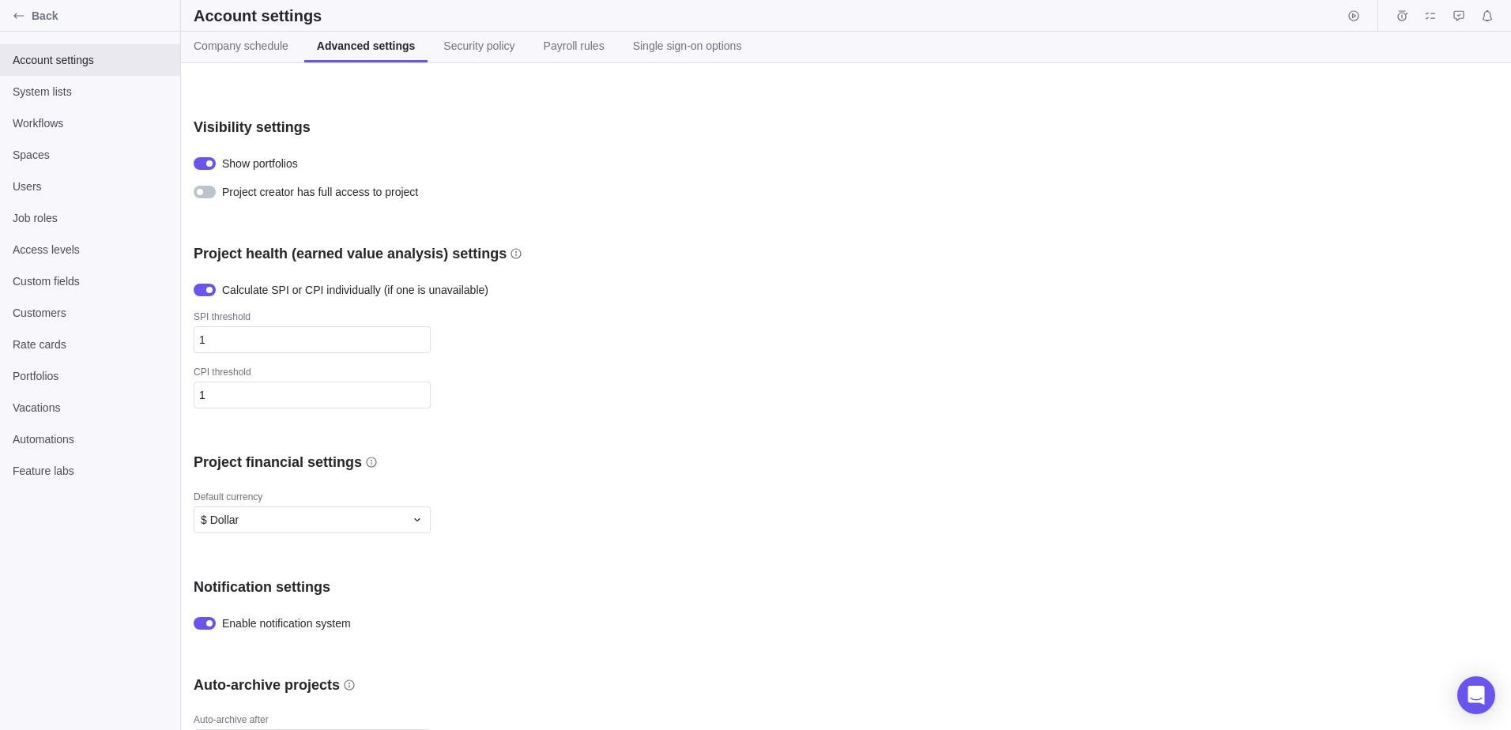
scroll to position [278, 0]
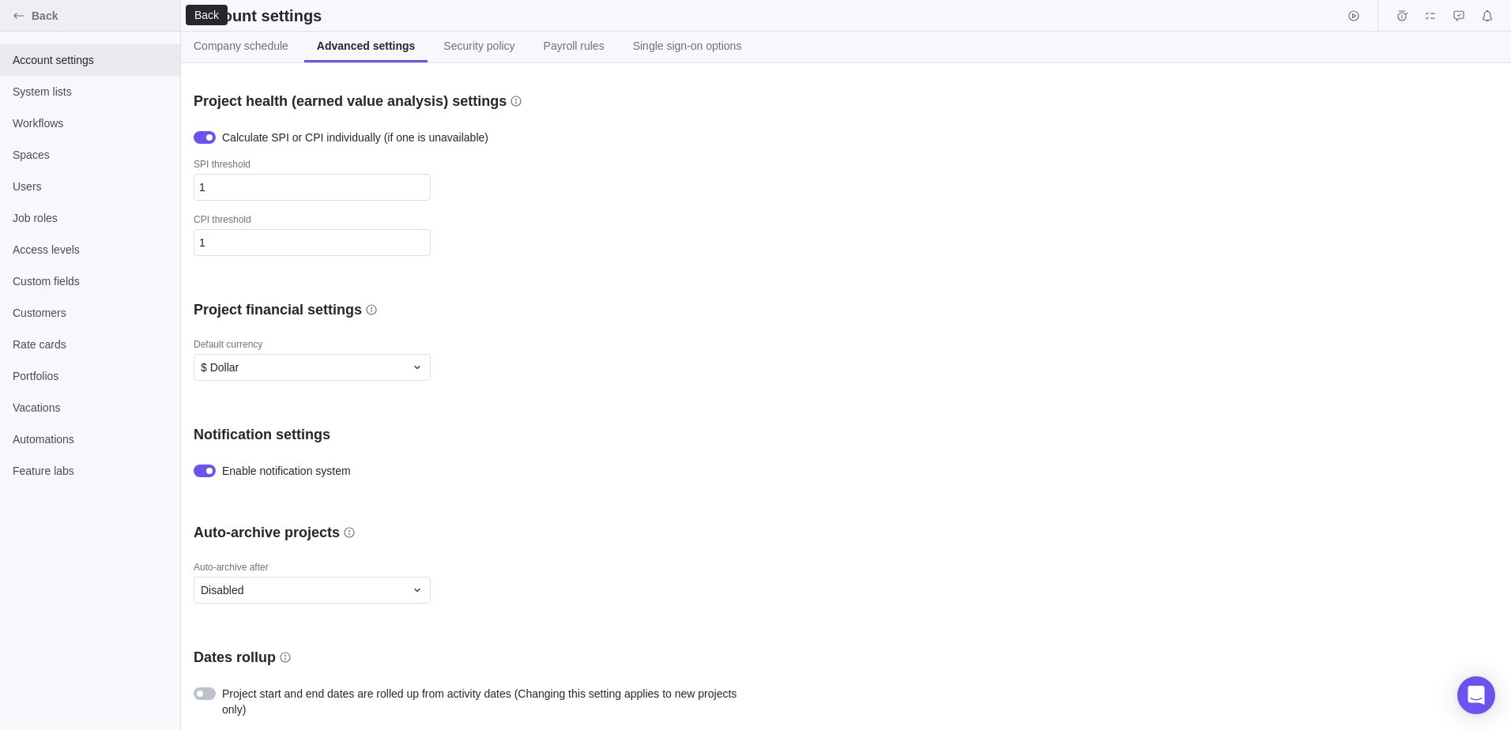
click at [27, 14] on div "Back" at bounding box center [18, 15] width 25 height 25
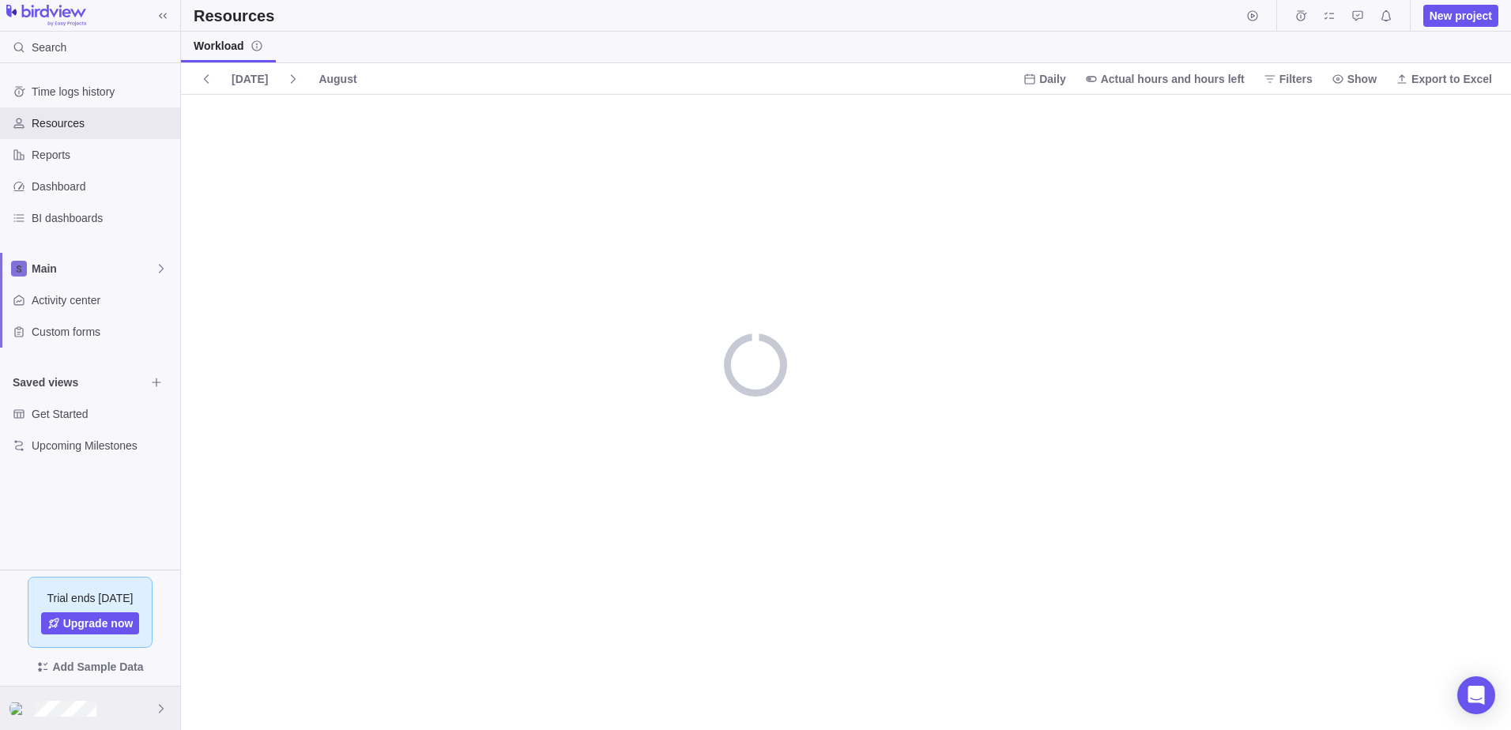
click at [164, 711] on icon at bounding box center [161, 709] width 13 height 13
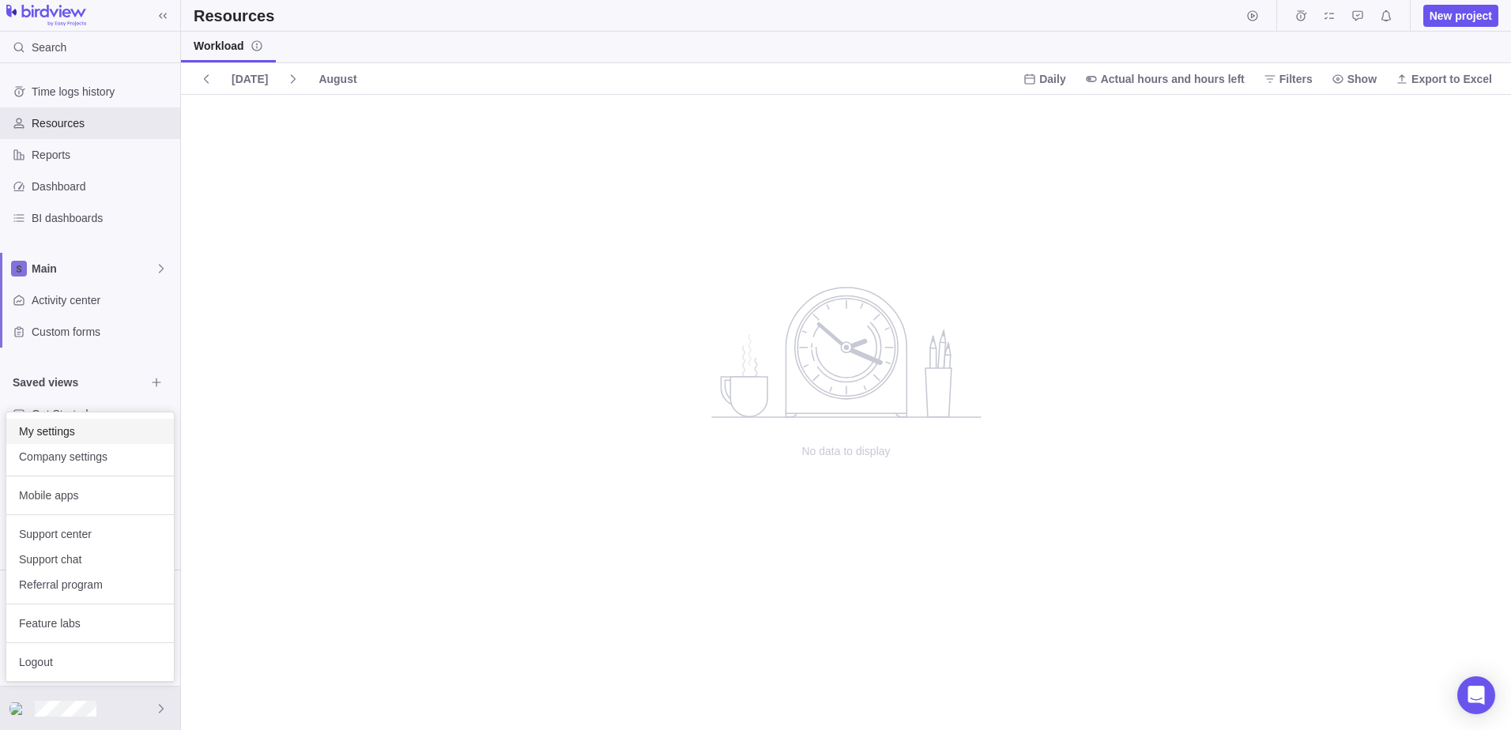
click at [65, 434] on span "My settings" at bounding box center [90, 432] width 142 height 16
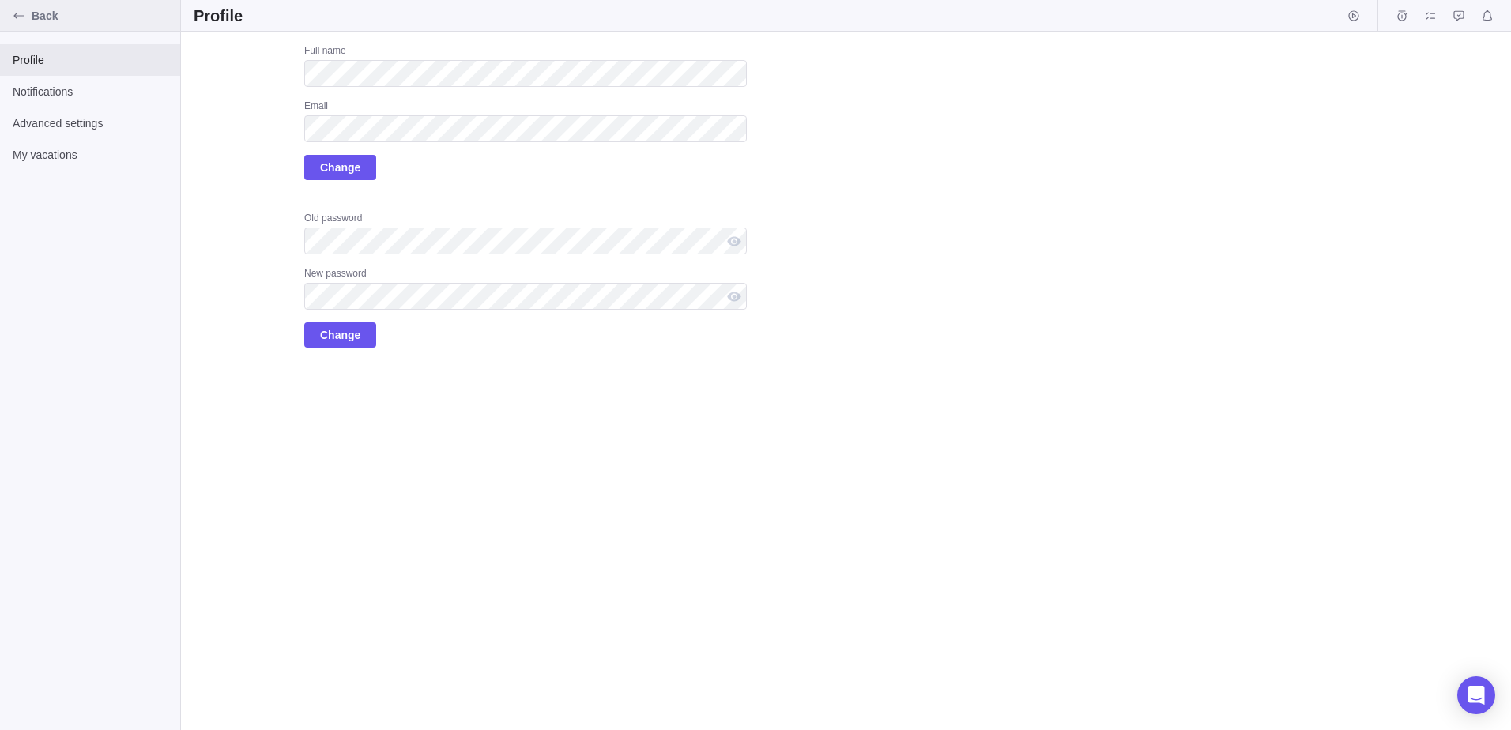
click at [16, 13] on icon "Back" at bounding box center [19, 15] width 13 height 13
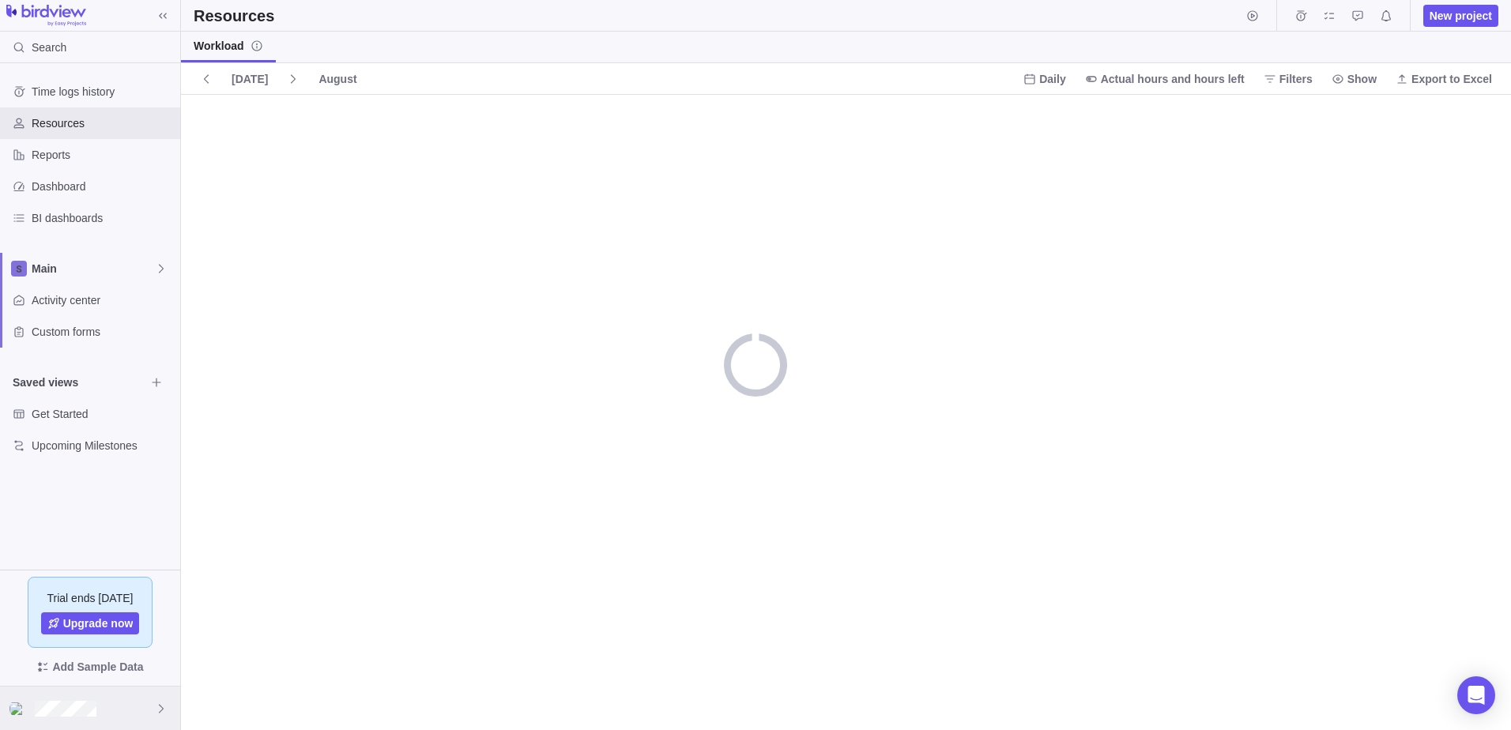
click at [131, 707] on div at bounding box center [90, 708] width 180 height 43
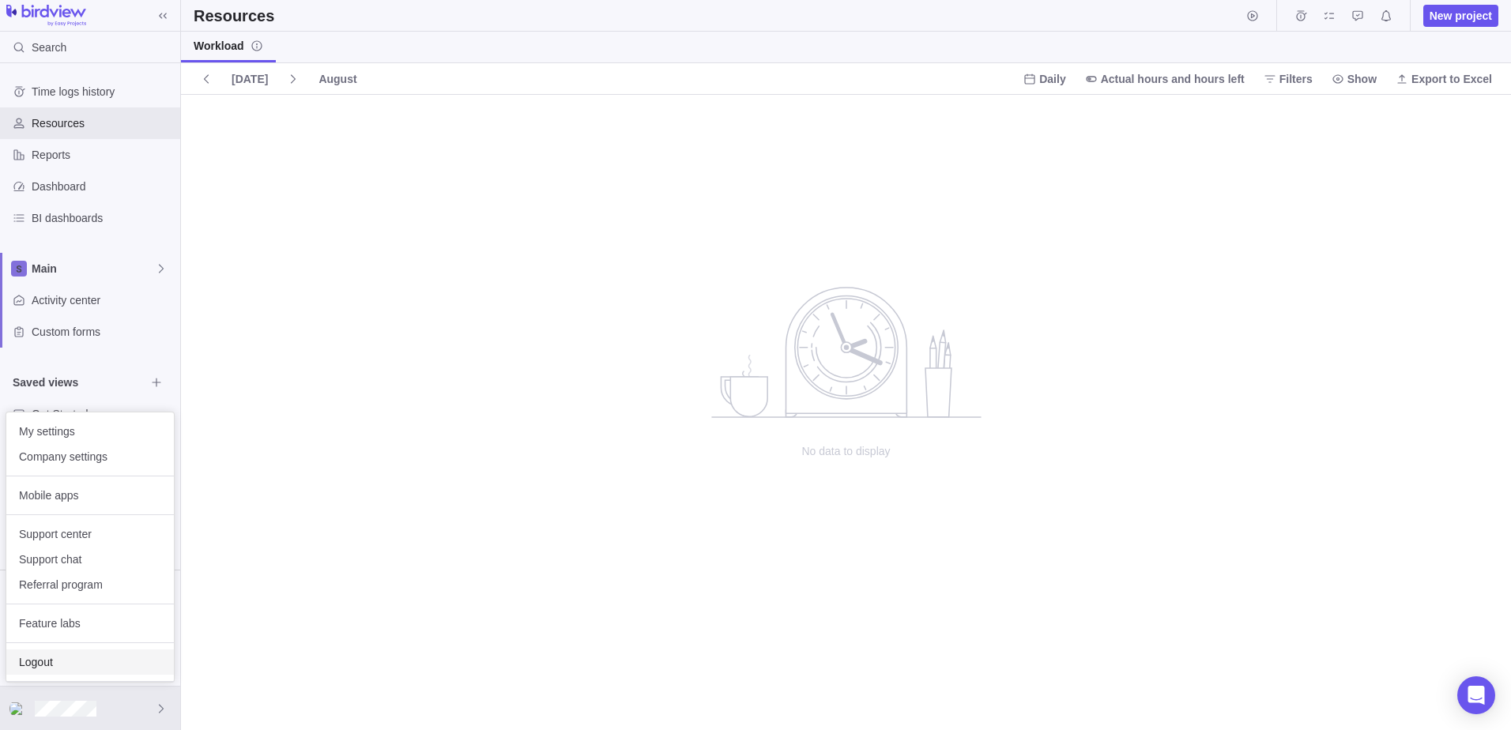
click at [50, 664] on span "Logout" at bounding box center [90, 663] width 142 height 16
